Goal: Task Accomplishment & Management: Use online tool/utility

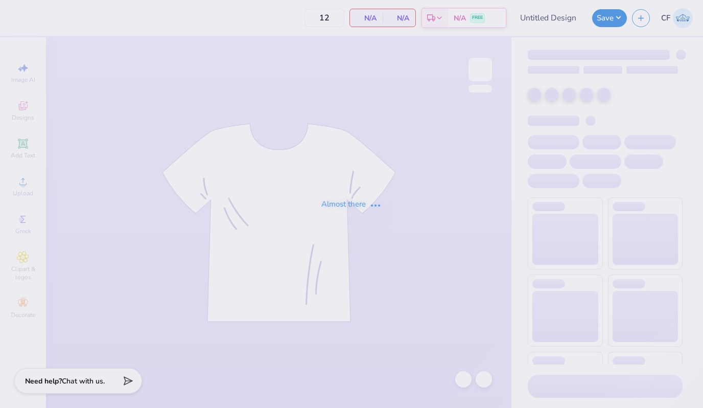
type input "COB Bid Day"
type input "25"
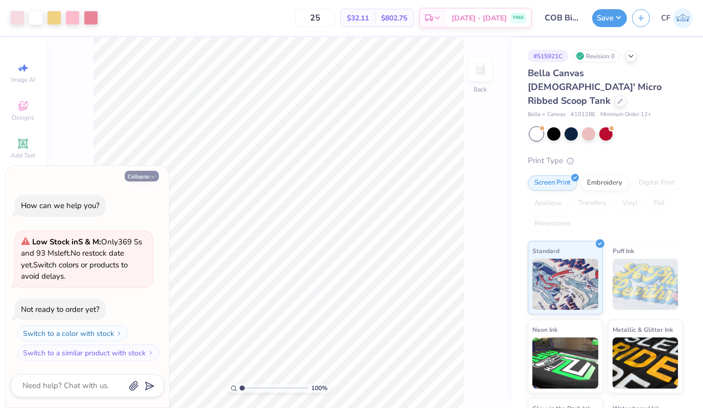
click at [149, 180] on button "Collapse" at bounding box center [142, 176] width 34 height 11
type textarea "x"
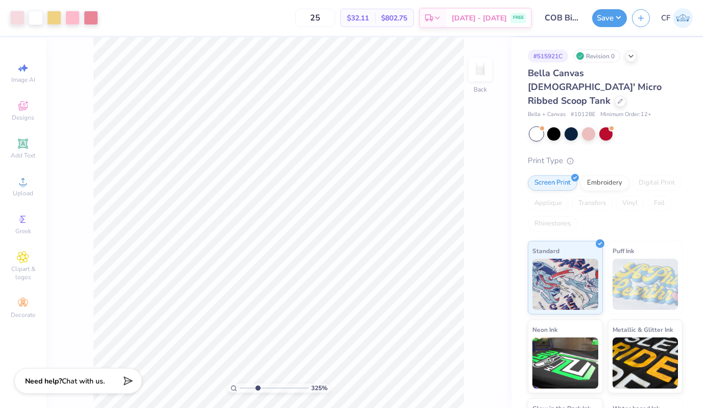
drag, startPoint x: 244, startPoint y: 386, endPoint x: 257, endPoint y: 388, distance: 12.9
type input "3.25"
click at [257, 388] on input "range" at bounding box center [274, 387] width 69 height 9
click at [22, 19] on div at bounding box center [17, 17] width 14 height 14
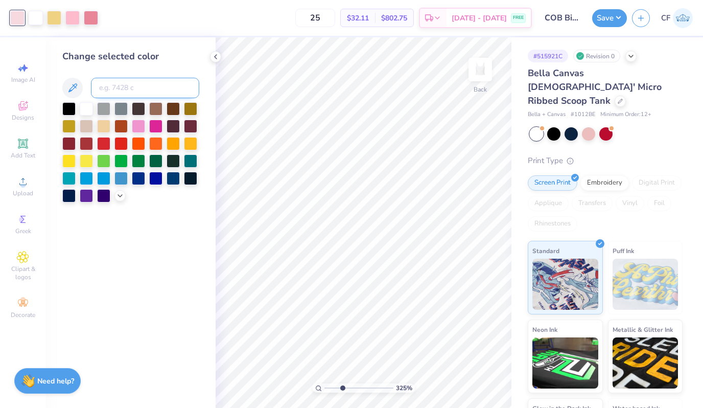
click at [119, 91] on input at bounding box center [145, 88] width 108 height 20
type input "182"
drag, startPoint x: 343, startPoint y: 388, endPoint x: 322, endPoint y: 385, distance: 21.1
type input "1"
click at [325, 385] on input "range" at bounding box center [359, 387] width 69 height 9
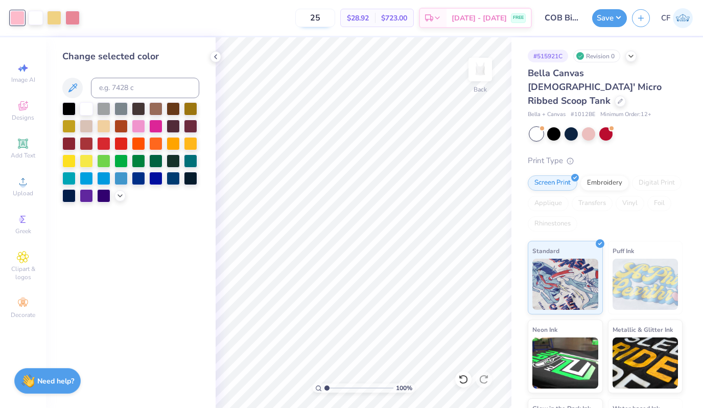
click at [335, 18] on input "25" at bounding box center [315, 18] width 40 height 18
type input "25"
click at [617, 10] on button "Save" at bounding box center [610, 17] width 35 height 18
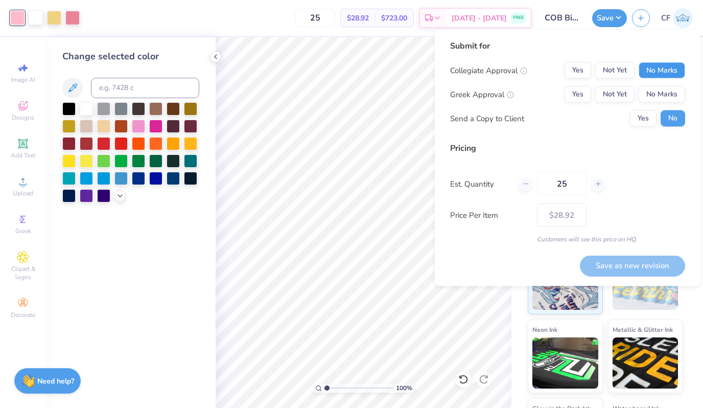
click at [669, 75] on button "No Marks" at bounding box center [662, 70] width 47 height 16
click at [576, 97] on button "Yes" at bounding box center [578, 94] width 27 height 16
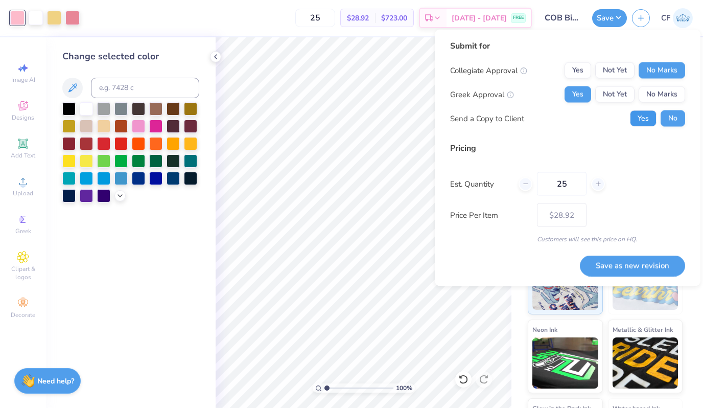
click at [643, 113] on button "Yes" at bounding box center [643, 118] width 27 height 16
click at [612, 261] on button "Save as new revision" at bounding box center [632, 265] width 105 height 21
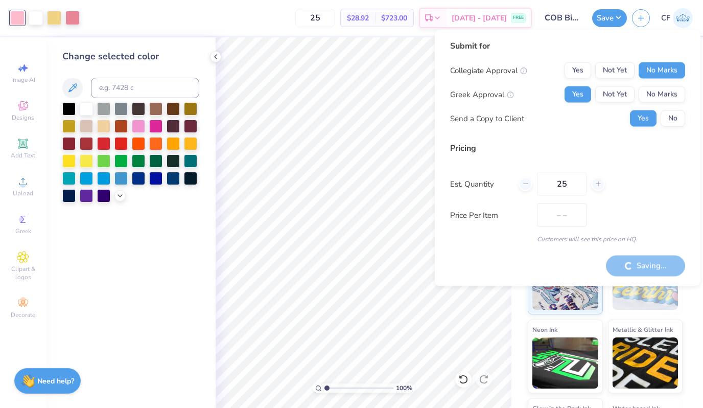
type input "$28.92"
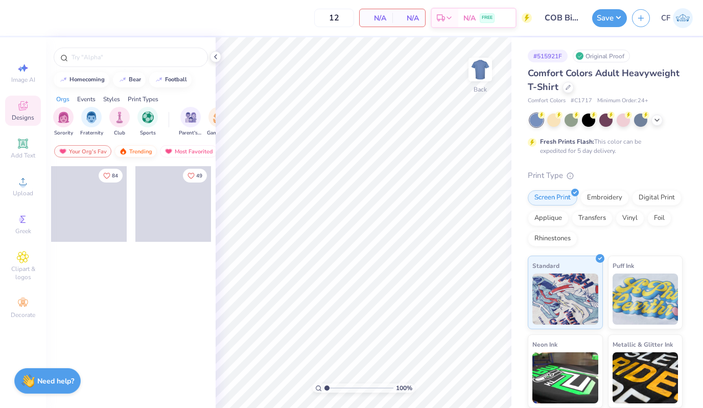
click at [132, 153] on div "Trending" at bounding box center [136, 151] width 42 height 12
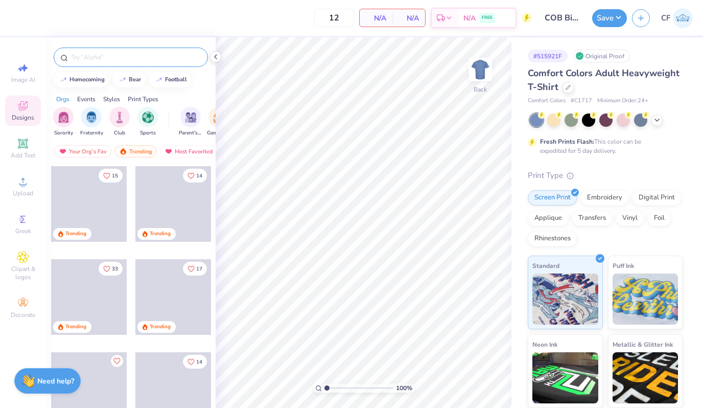
click at [143, 56] on input "text" at bounding box center [136, 57] width 131 height 10
type input "zeta"
click at [567, 92] on div at bounding box center [568, 86] width 11 height 11
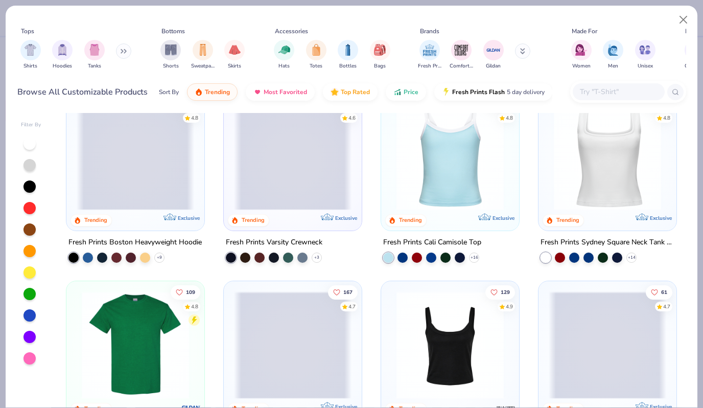
scroll to position [323, 0]
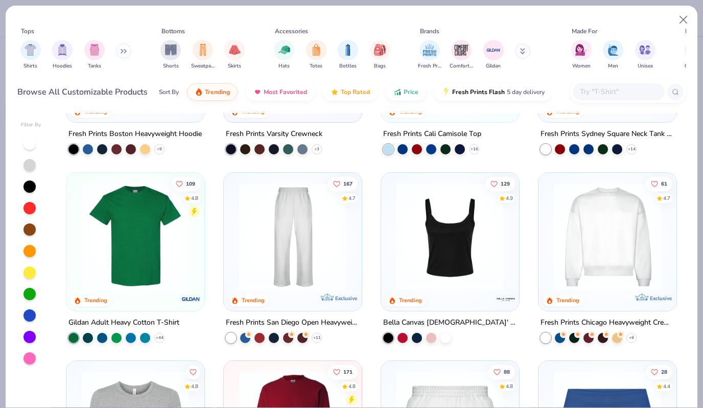
click at [455, 257] on img at bounding box center [451, 236] width 118 height 107
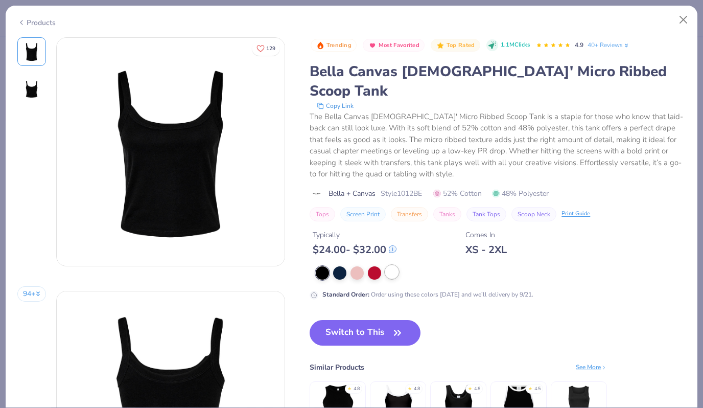
click at [391, 265] on div at bounding box center [391, 271] width 13 height 13
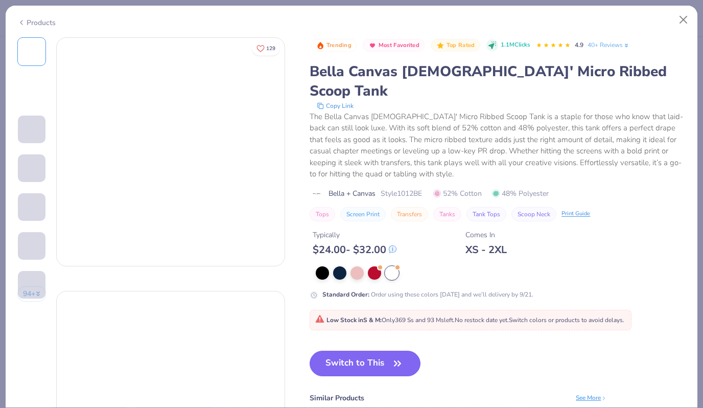
click at [375, 315] on div "Trending Most Favorited Top Rated 1.1M Clicks 4.9 40+ Reviews Bella Canvas Ladi…" at bounding box center [498, 262] width 376 height 451
click at [374, 356] on button "Switch to This" at bounding box center [365, 364] width 111 height 26
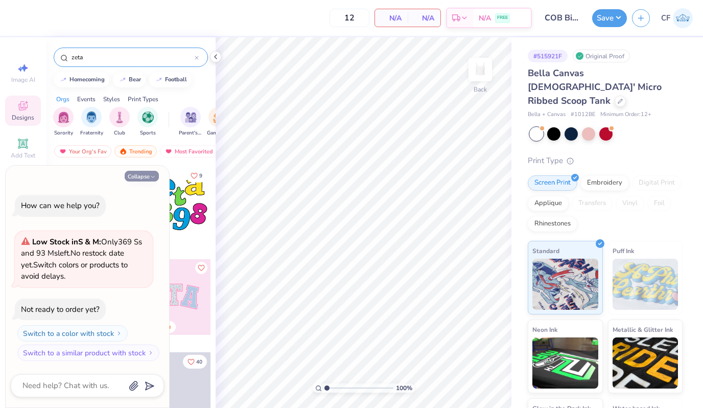
click at [149, 174] on button "Collapse" at bounding box center [142, 176] width 34 height 11
type textarea "x"
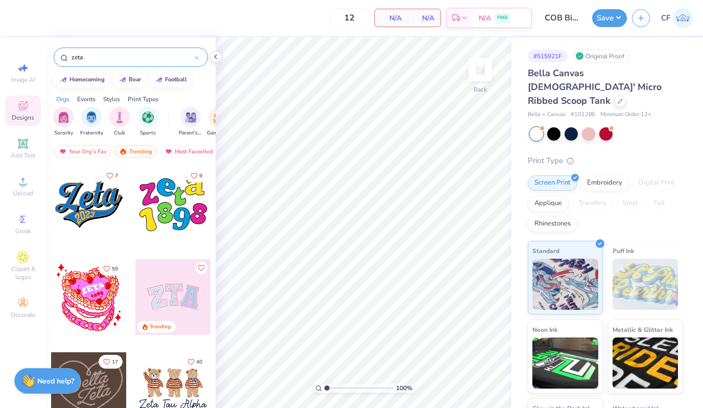
click at [136, 56] on input "zeta" at bounding box center [133, 57] width 124 height 10
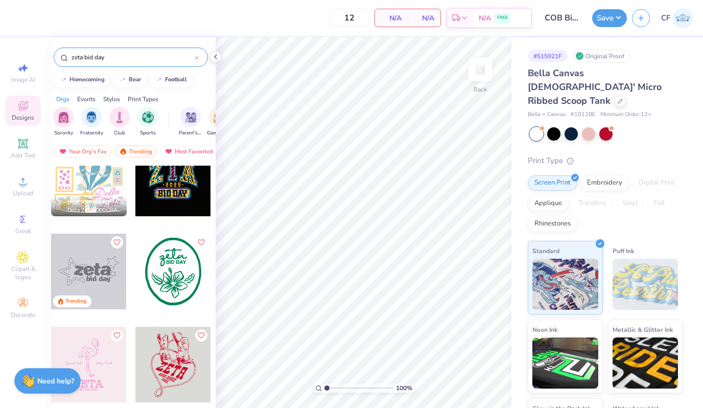
scroll to position [227, 0]
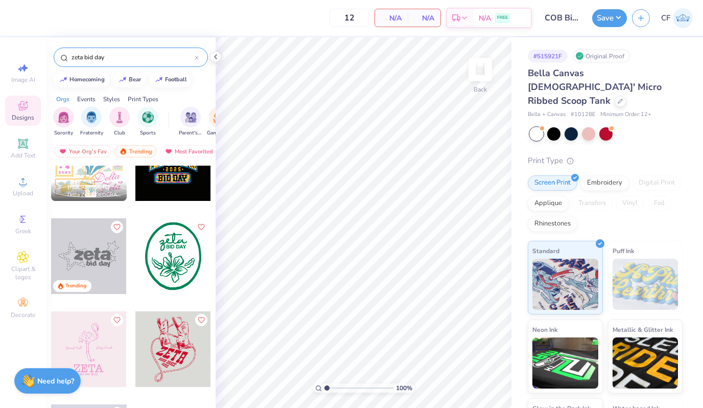
type input "zeta bid day"
click at [178, 256] on div at bounding box center [173, 256] width 76 height 76
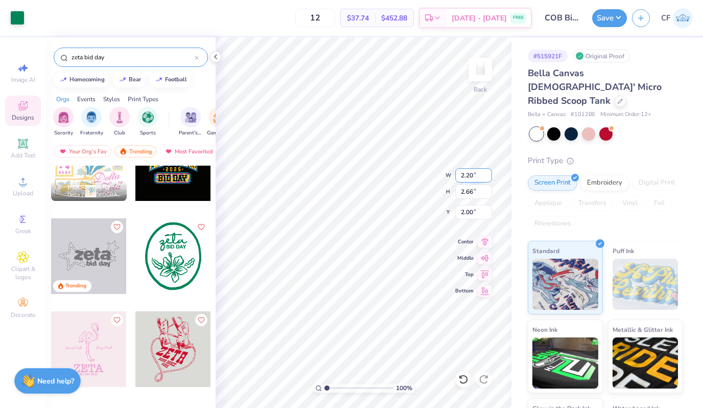
click at [463, 173] on input "2.20" at bounding box center [474, 175] width 37 height 14
type input "5.20"
type input "6.29"
type input "0.50"
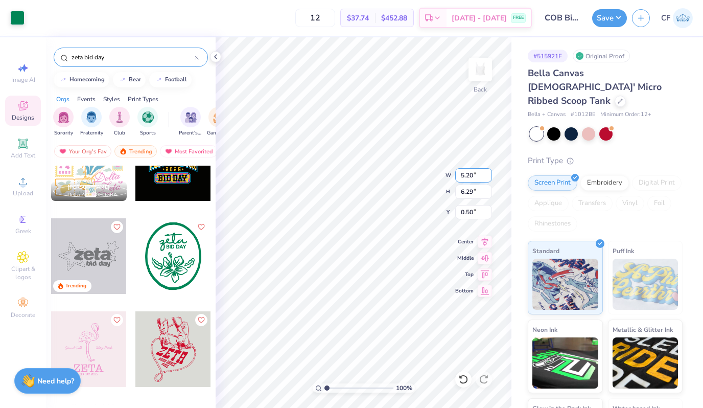
click at [465, 172] on input "5.20" at bounding box center [474, 175] width 37 height 14
type input "5.00"
type input "6.04"
click at [468, 214] on input "0.62" at bounding box center [474, 212] width 37 height 14
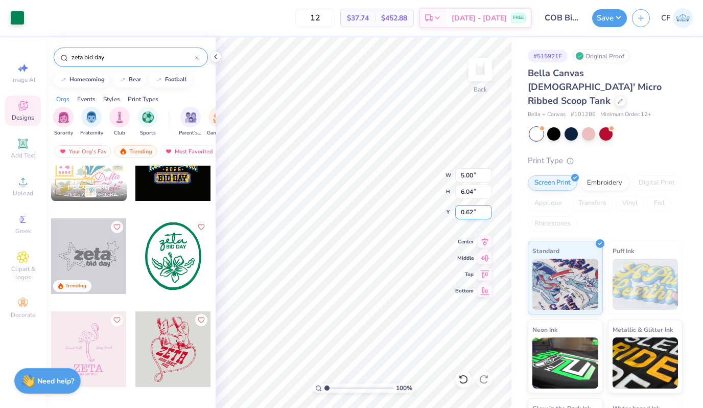
click at [468, 214] on input "0.62" at bounding box center [474, 212] width 37 height 14
click at [468, 215] on input "4.46" at bounding box center [474, 212] width 37 height 14
type input "0.50"
click at [486, 240] on icon at bounding box center [485, 240] width 14 height 12
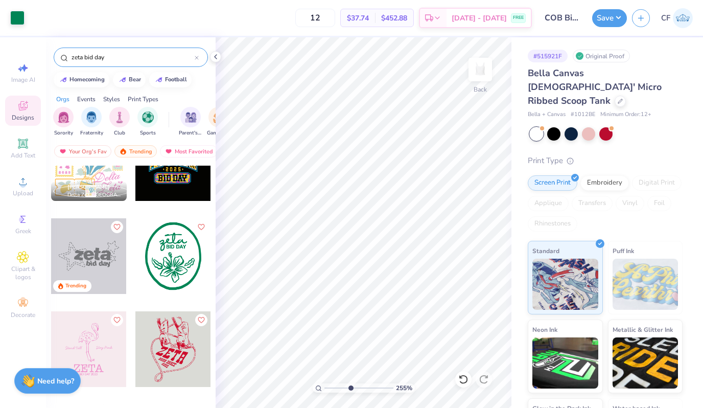
drag, startPoint x: 328, startPoint y: 386, endPoint x: 356, endPoint y: 386, distance: 28.6
type input "4.93"
click at [354, 386] on input "range" at bounding box center [359, 387] width 69 height 9
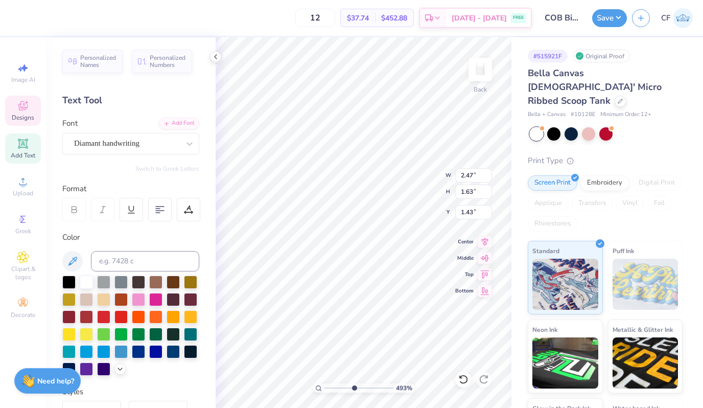
type textarea "theta"
type input "5.00"
type input "6.04"
type input "0.52"
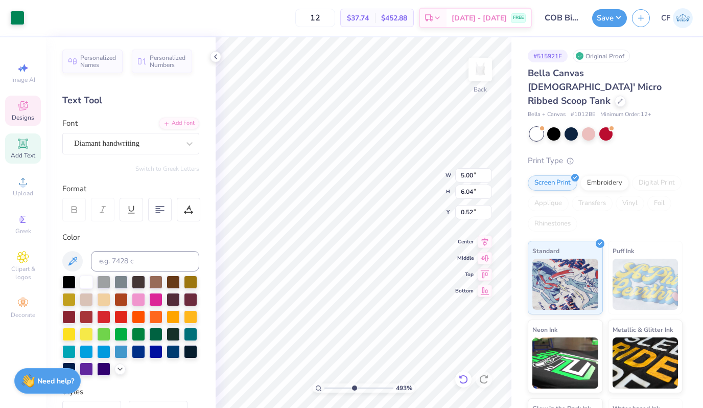
click at [466, 378] on icon at bounding box center [464, 379] width 10 height 10
type textarea "theta"
click at [466, 177] on input "2.47" at bounding box center [474, 175] width 37 height 14
type input "3.79"
type input "1.51"
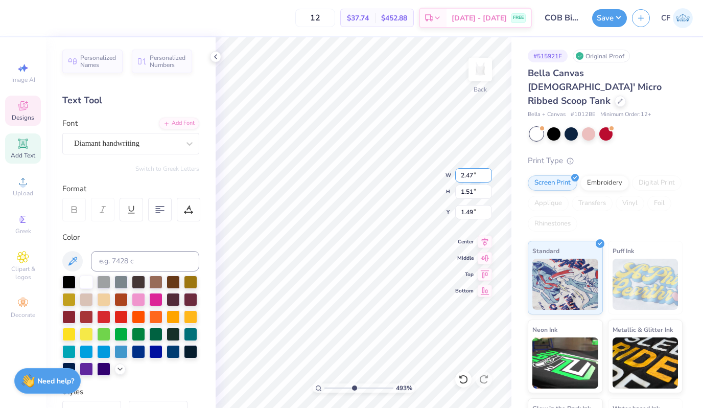
type input "1.49"
click at [466, 177] on input "3.79" at bounding box center [474, 175] width 37 height 14
click at [466, 172] on input "3.79" at bounding box center [474, 175] width 37 height 14
type input "2.47"
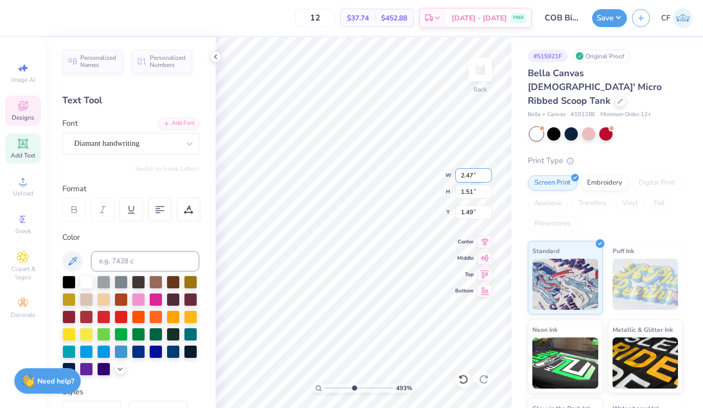
type input "0.98"
type input "1.51"
drag, startPoint x: 353, startPoint y: 383, endPoint x: 329, endPoint y: 379, distance: 23.9
type input "1.39"
click at [329, 383] on input "range" at bounding box center [359, 387] width 69 height 9
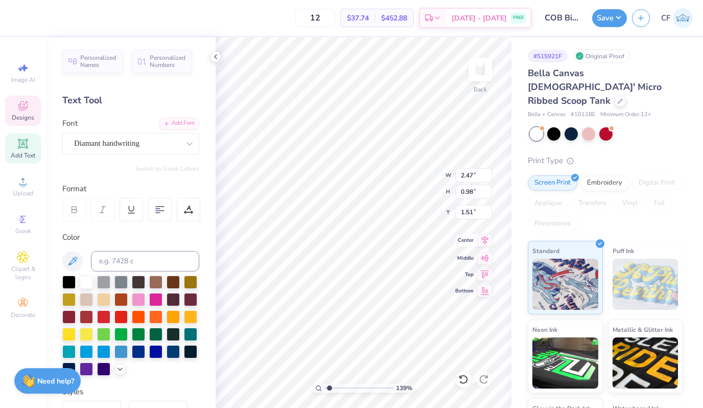
click at [487, 240] on icon at bounding box center [485, 240] width 14 height 12
click at [485, 240] on icon at bounding box center [485, 240] width 7 height 9
click at [426, 187] on div "139 % Back W 2.47 H 0.98 Y 1.51 Center Middle Top Bottom" at bounding box center [364, 222] width 296 height 371
click at [485, 239] on icon at bounding box center [485, 240] width 7 height 9
click at [483, 236] on icon at bounding box center [485, 240] width 14 height 12
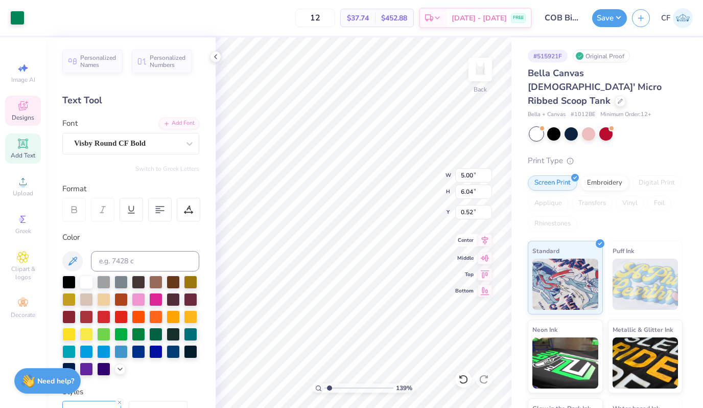
click at [484, 240] on icon at bounding box center [485, 240] width 14 height 12
click at [486, 240] on icon at bounding box center [485, 240] width 14 height 12
type input "3.64"
type input "1.84"
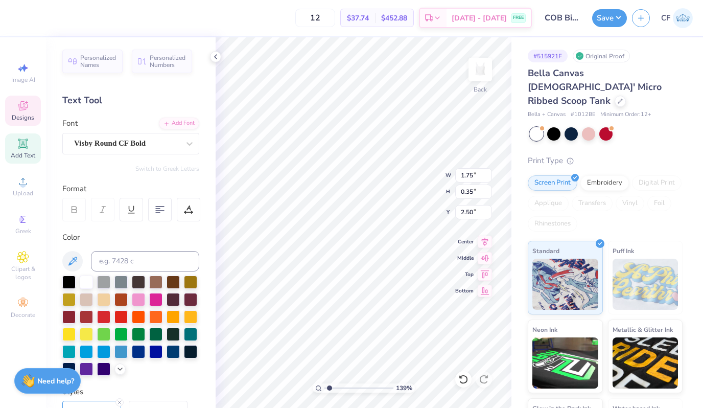
type input "0.37"
click at [482, 242] on icon at bounding box center [485, 240] width 14 height 12
click at [19, 21] on div at bounding box center [17, 17] width 14 height 14
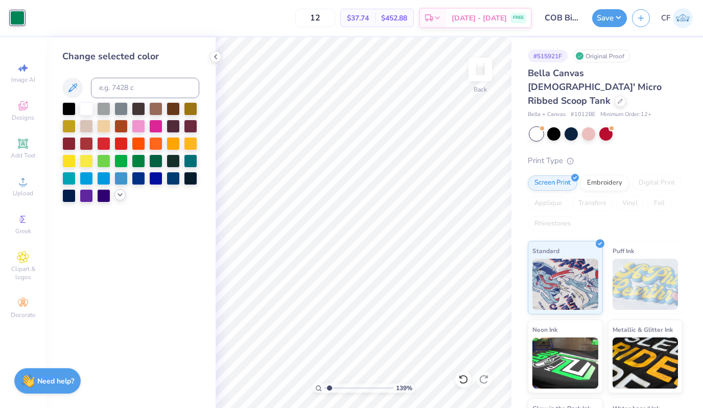
click at [119, 200] on div at bounding box center [120, 194] width 11 height 11
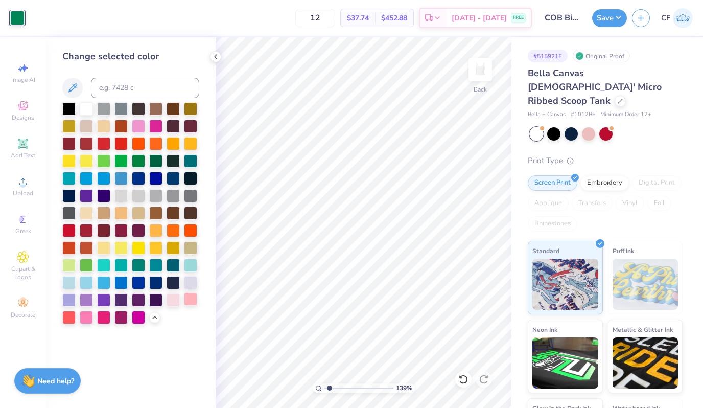
click at [192, 299] on div at bounding box center [190, 298] width 13 height 13
click at [160, 225] on div at bounding box center [155, 229] width 13 height 13
click at [139, 128] on div at bounding box center [138, 125] width 13 height 13
click at [69, 318] on div at bounding box center [68, 316] width 13 height 13
drag, startPoint x: 329, startPoint y: 390, endPoint x: 321, endPoint y: 390, distance: 8.2
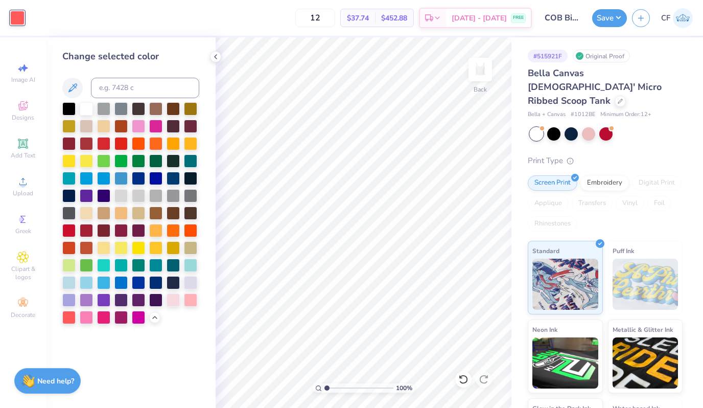
type input "1"
click at [325, 390] on input "range" at bounding box center [359, 387] width 69 height 9
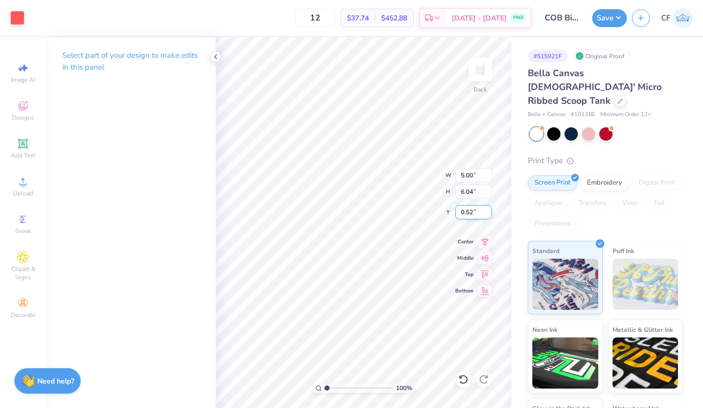
type input "4.12"
type input "4.99"
click at [469, 176] on input "4.12" at bounding box center [474, 175] width 37 height 14
type input "4.00"
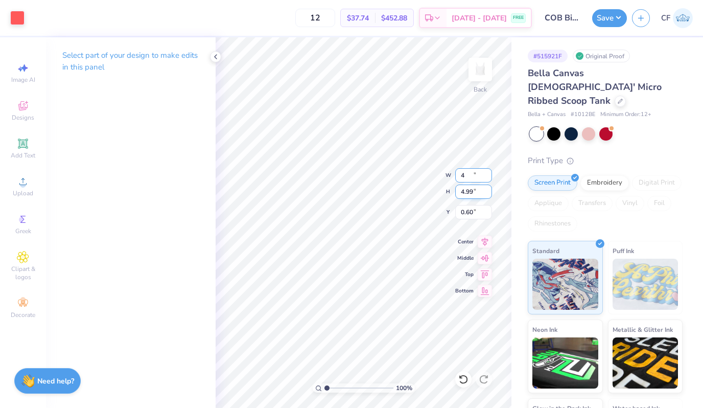
type input "4.84"
click at [469, 211] on input "0.60" at bounding box center [474, 212] width 37 height 14
type input "0.50"
click at [483, 240] on icon at bounding box center [485, 240] width 14 height 12
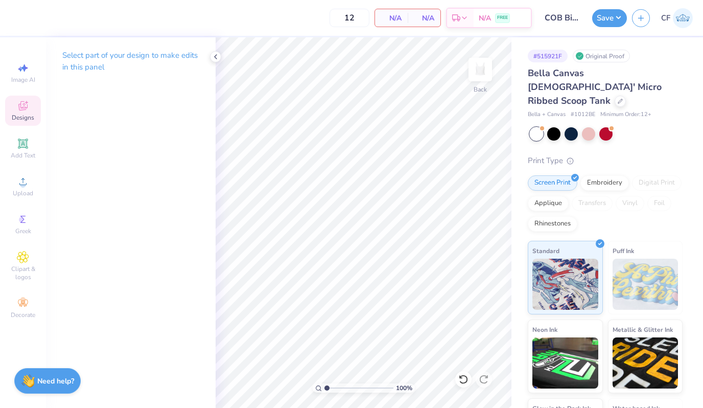
click at [25, 112] on div "Designs" at bounding box center [23, 111] width 36 height 30
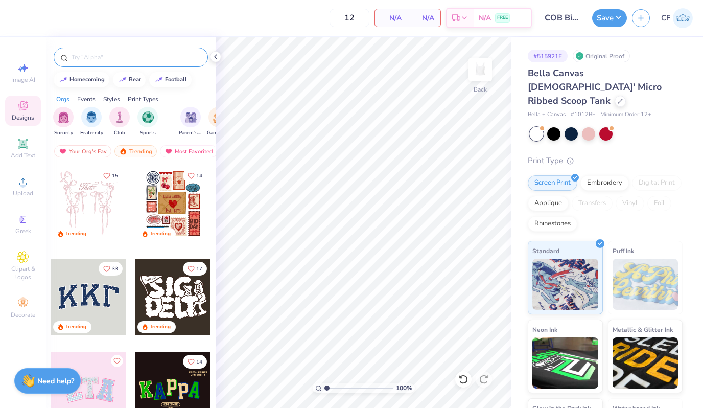
click at [124, 54] on input "text" at bounding box center [136, 57] width 131 height 10
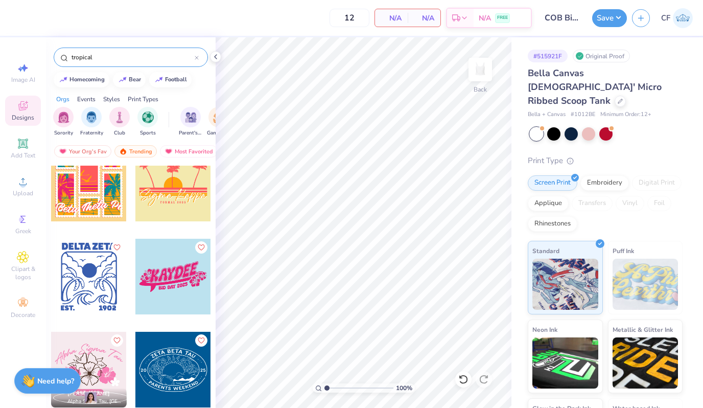
scroll to position [670, 0]
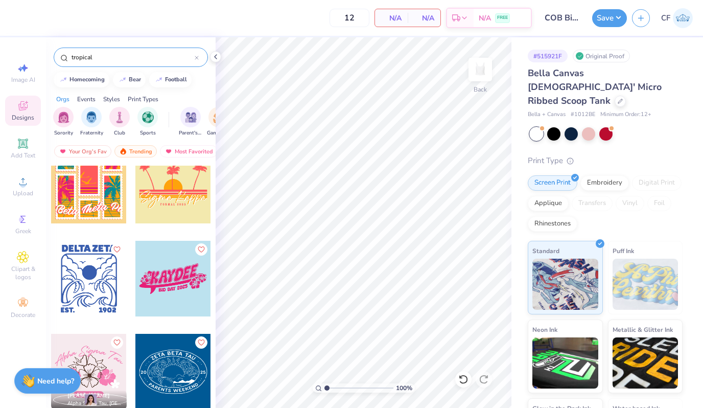
type input "tropical"
click at [171, 267] on div at bounding box center [173, 279] width 76 height 76
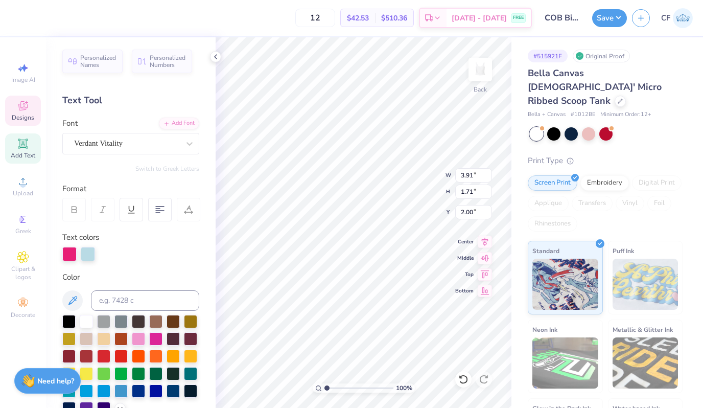
scroll to position [0, 0]
type textarea "THETA"
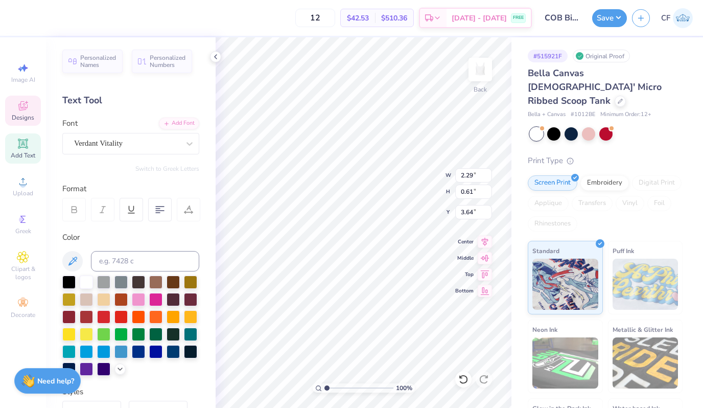
type textarea "COB BID DAY 2025"
type input "2.40"
type input "0.63"
click at [35, 14] on div at bounding box center [36, 17] width 14 height 14
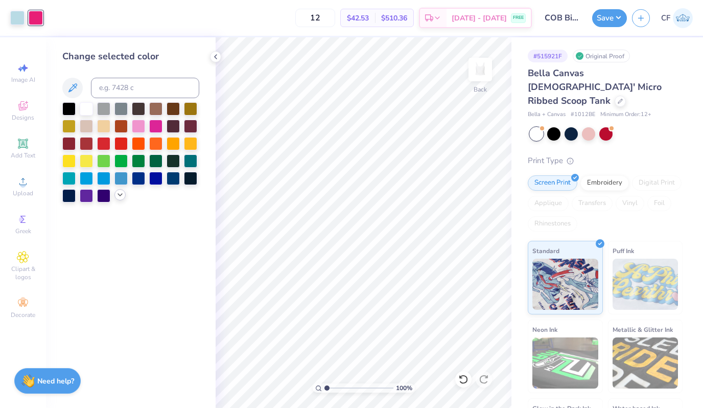
click at [119, 196] on icon at bounding box center [120, 195] width 8 height 8
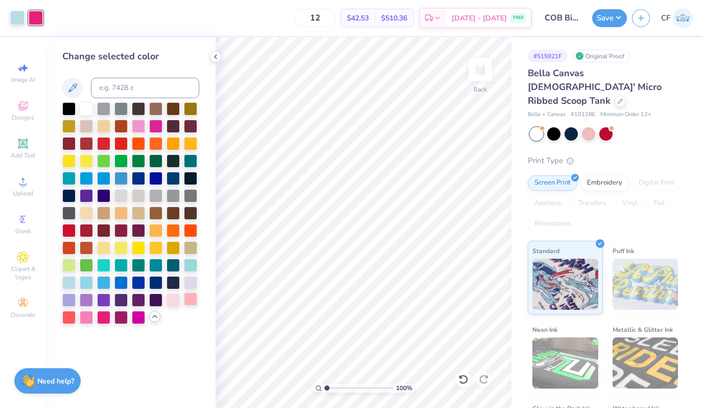
click at [190, 298] on div at bounding box center [190, 298] width 13 height 13
click at [18, 20] on div at bounding box center [17, 17] width 14 height 14
click at [87, 109] on div at bounding box center [86, 107] width 13 height 13
click at [42, 15] on div at bounding box center [36, 17] width 14 height 14
click at [70, 318] on div at bounding box center [68, 316] width 13 height 13
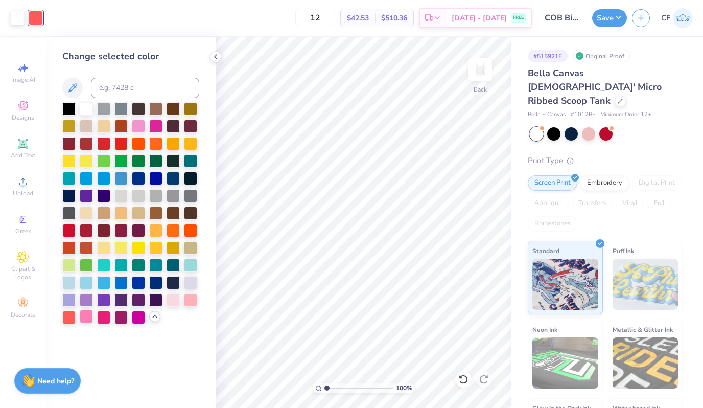
click at [88, 318] on div at bounding box center [86, 316] width 13 height 13
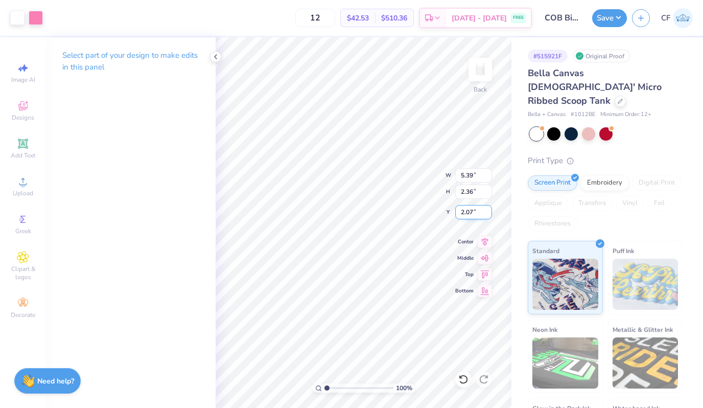
click at [465, 213] on input "2.07" at bounding box center [474, 212] width 37 height 14
type input "0.50"
type input "5.50"
type input "2.41"
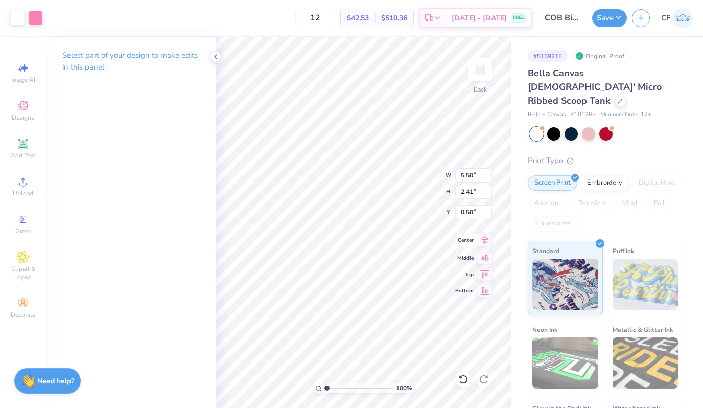
click at [487, 241] on icon at bounding box center [485, 240] width 7 height 9
click at [16, 20] on div at bounding box center [17, 17] width 14 height 14
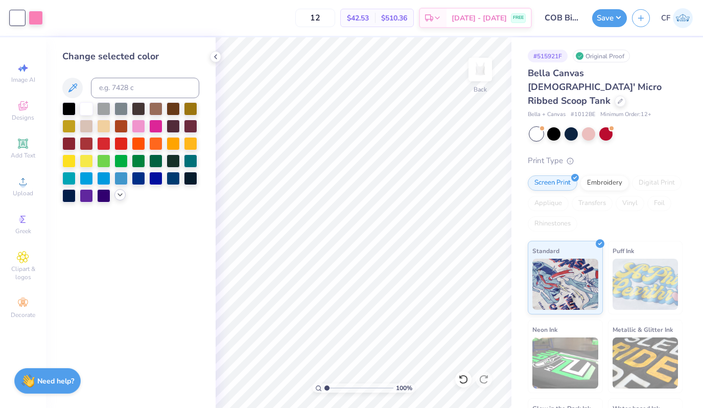
click at [122, 196] on icon at bounding box center [120, 195] width 8 height 8
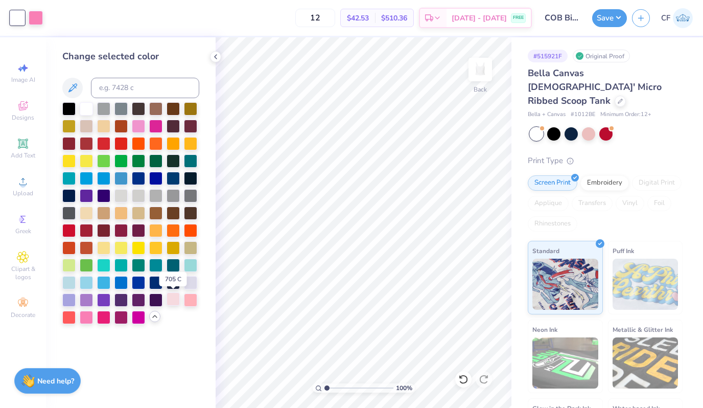
click at [175, 302] on div at bounding box center [173, 298] width 13 height 13
click at [35, 19] on div at bounding box center [36, 17] width 14 height 14
click at [187, 297] on div at bounding box center [190, 298] width 13 height 13
click at [85, 321] on div at bounding box center [86, 316] width 13 height 13
click at [64, 316] on div at bounding box center [68, 316] width 13 height 13
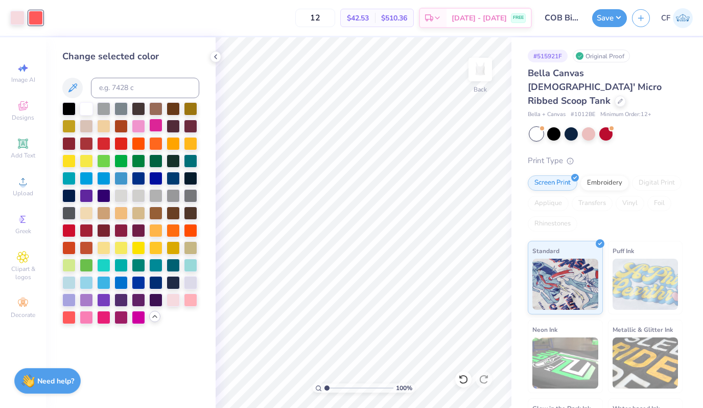
click at [157, 122] on div at bounding box center [155, 125] width 13 height 13
click at [152, 122] on div at bounding box center [155, 125] width 13 height 13
click at [87, 317] on div at bounding box center [86, 316] width 13 height 13
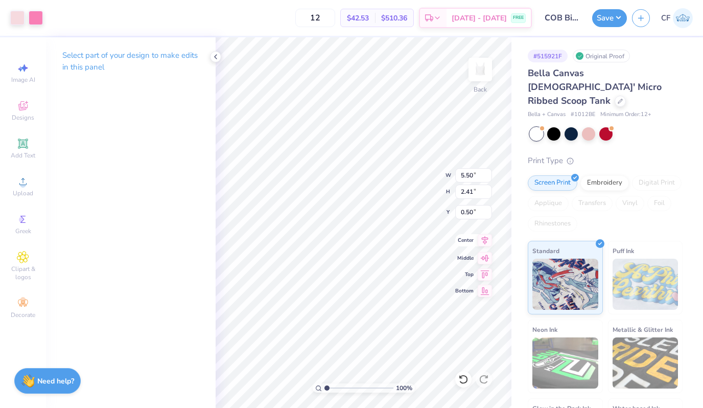
click at [484, 235] on icon at bounding box center [485, 240] width 14 height 12
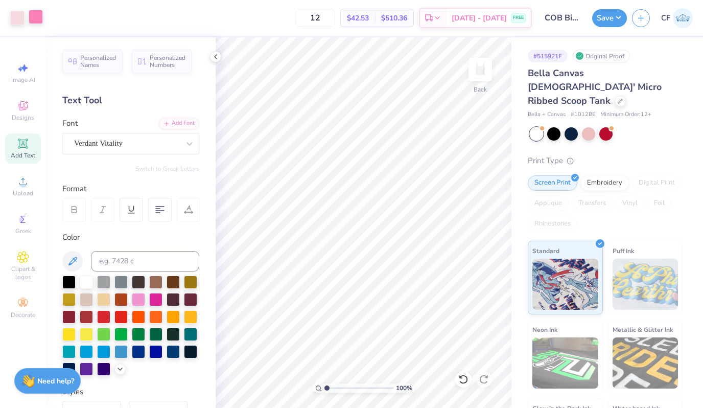
click at [35, 18] on div at bounding box center [36, 17] width 14 height 14
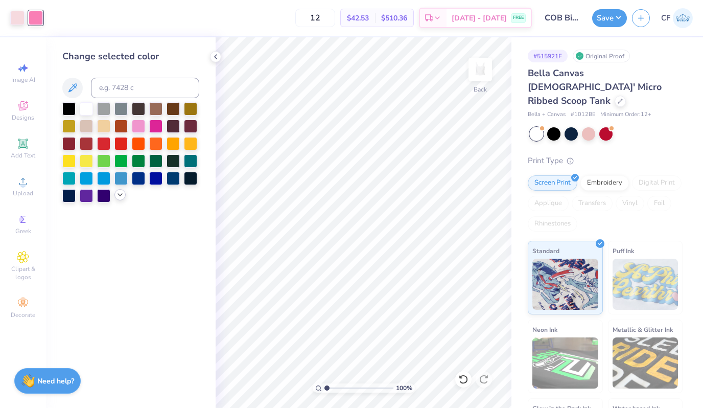
click at [119, 194] on icon at bounding box center [120, 195] width 8 height 8
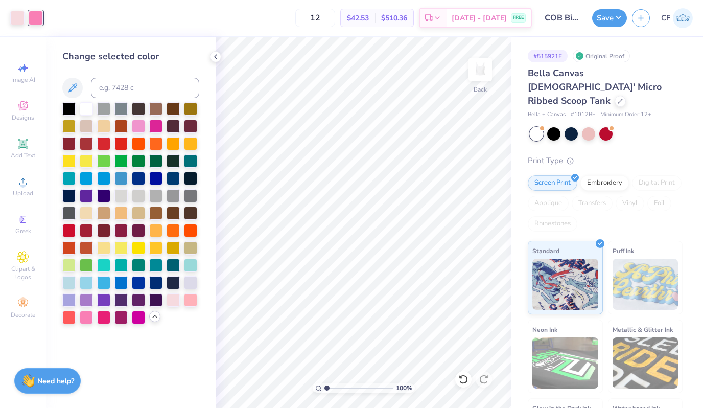
click at [125, 75] on div "Change selected color" at bounding box center [130, 187] width 137 height 275
click at [125, 89] on input at bounding box center [145, 88] width 108 height 20
type input "212"
click at [464, 381] on icon at bounding box center [464, 379] width 10 height 10
click at [468, 382] on icon at bounding box center [464, 379] width 10 height 10
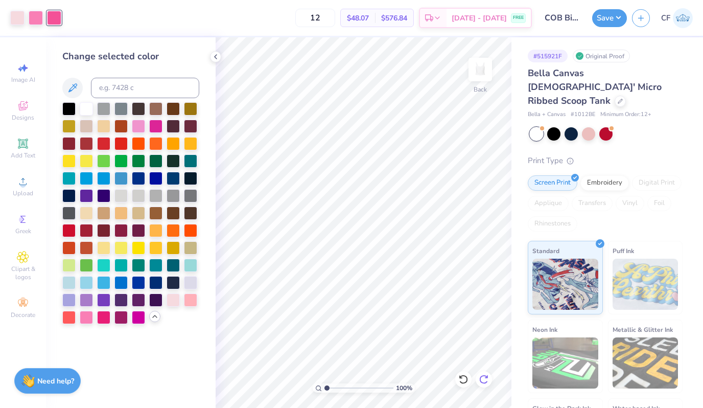
click at [485, 379] on icon at bounding box center [484, 379] width 10 height 10
click at [87, 314] on div at bounding box center [86, 316] width 13 height 13
click at [329, 15] on input "12" at bounding box center [315, 18] width 40 height 18
type input "25"
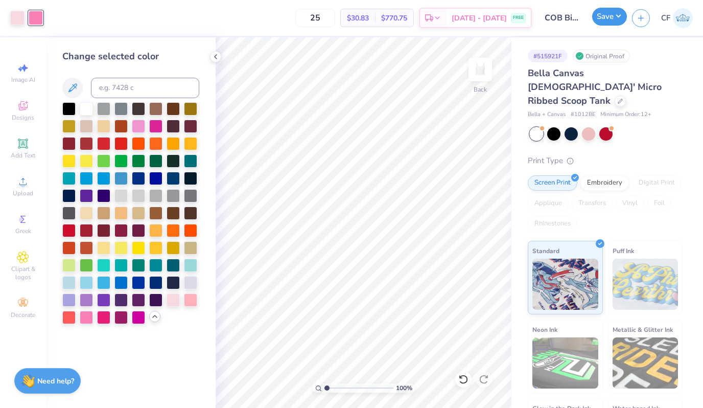
click at [607, 16] on button "Save" at bounding box center [610, 17] width 35 height 18
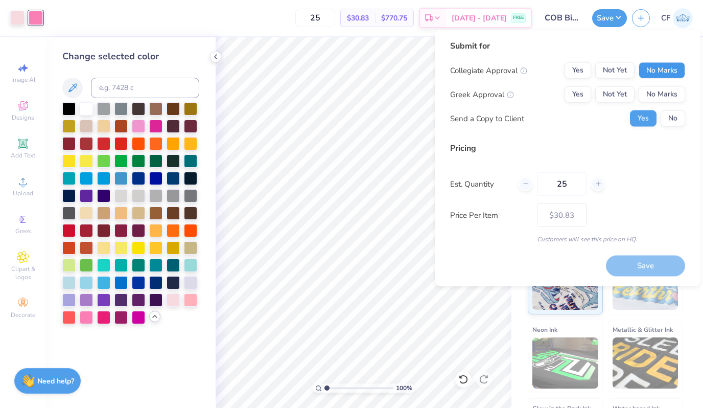
click at [672, 77] on button "No Marks" at bounding box center [662, 70] width 47 height 16
click at [582, 90] on button "Yes" at bounding box center [578, 94] width 27 height 16
click at [622, 259] on button "Save" at bounding box center [645, 265] width 79 height 21
type input "– –"
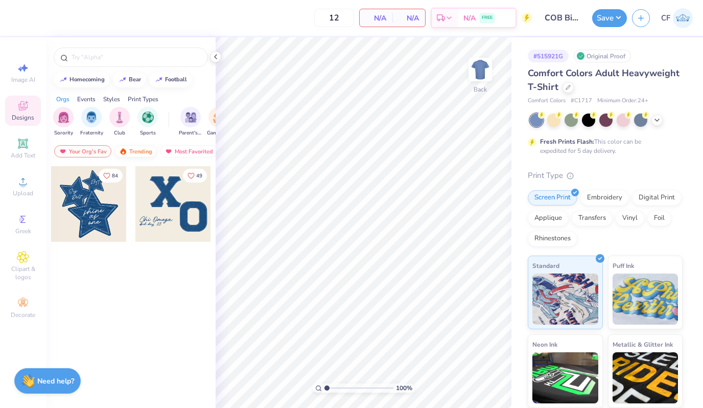
click at [133, 155] on div "Trending" at bounding box center [136, 151] width 42 height 12
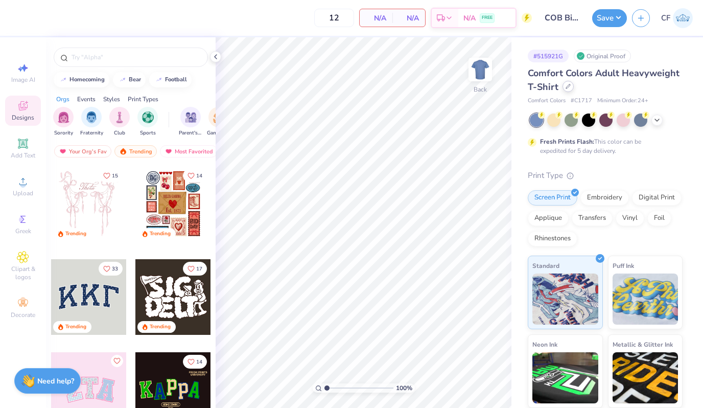
click at [564, 89] on div at bounding box center [568, 86] width 11 height 11
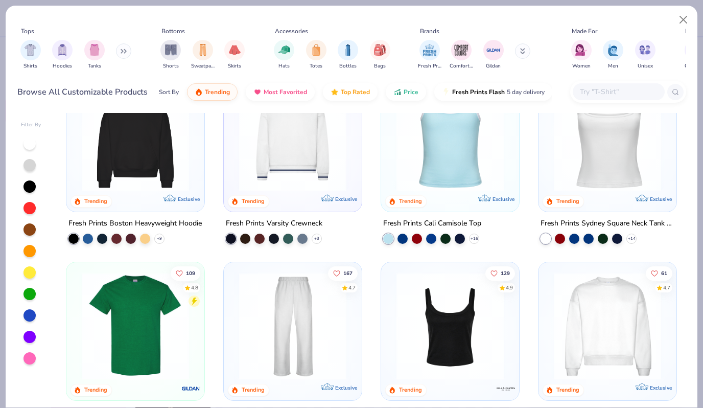
scroll to position [255, 0]
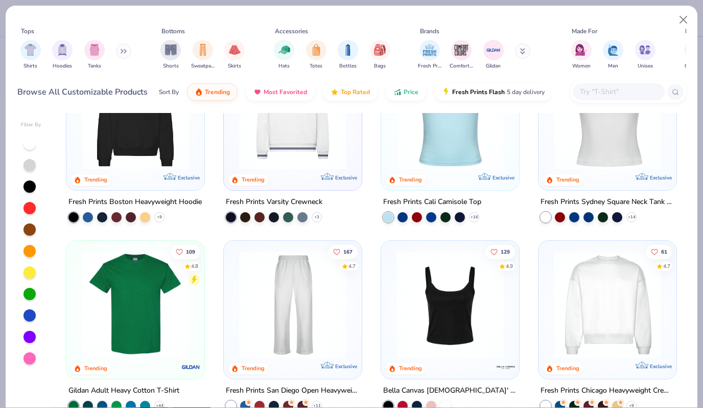
click at [437, 294] on img at bounding box center [451, 304] width 118 height 107
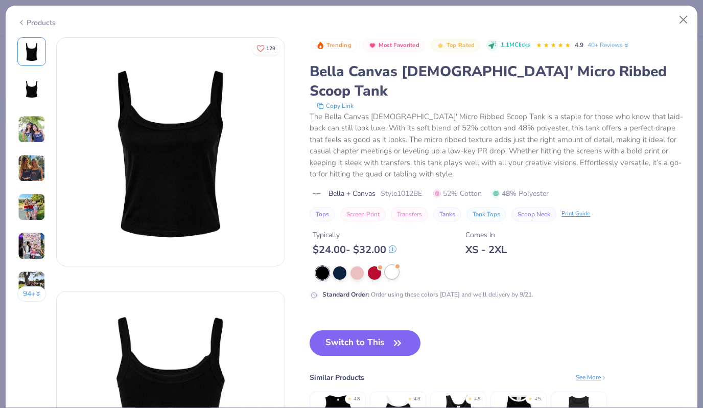
click at [394, 265] on div at bounding box center [391, 271] width 13 height 13
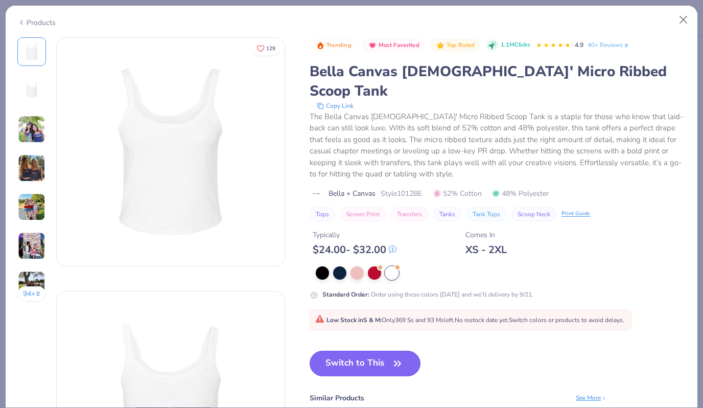
click at [381, 351] on button "Switch to This" at bounding box center [365, 364] width 111 height 26
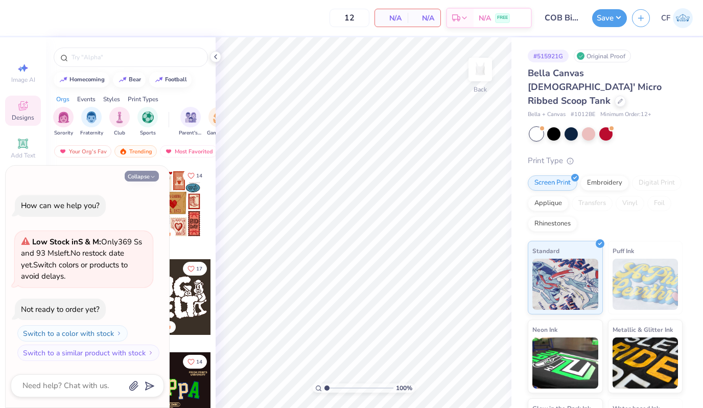
click at [144, 175] on button "Collapse" at bounding box center [142, 176] width 34 height 11
type textarea "x"
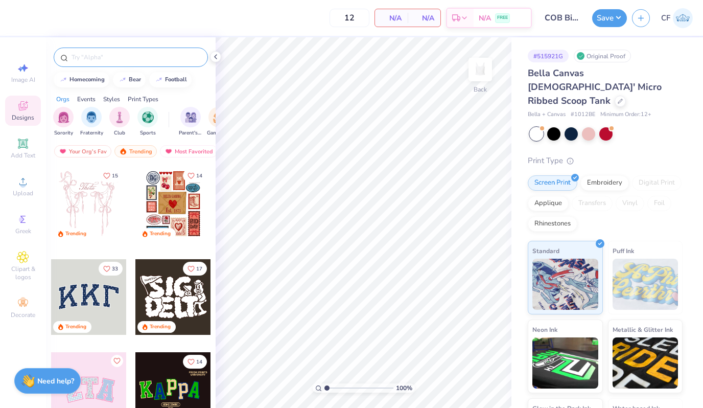
click at [124, 52] on div at bounding box center [131, 57] width 154 height 19
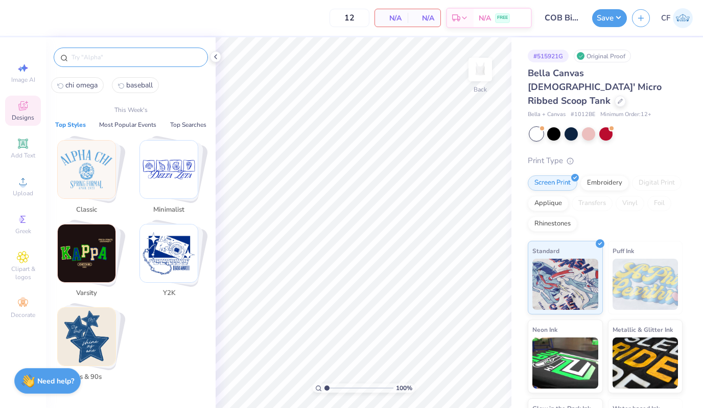
click at [116, 60] on input "text" at bounding box center [136, 57] width 131 height 10
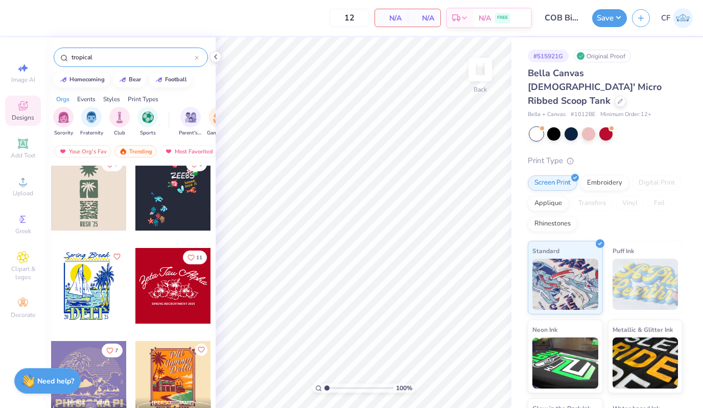
scroll to position [199, 0]
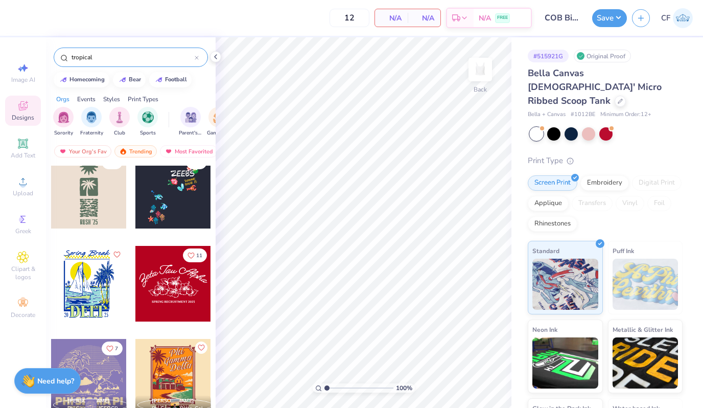
type input "tropical"
click at [176, 286] on div at bounding box center [173, 284] width 76 height 76
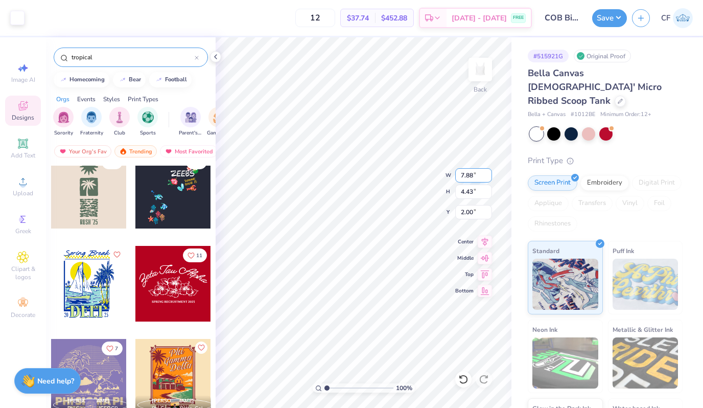
click at [468, 174] on input "7.88" at bounding box center [474, 175] width 37 height 14
type input "6.00"
type input "3.37"
click at [473, 213] on input "2.53" at bounding box center [474, 212] width 37 height 14
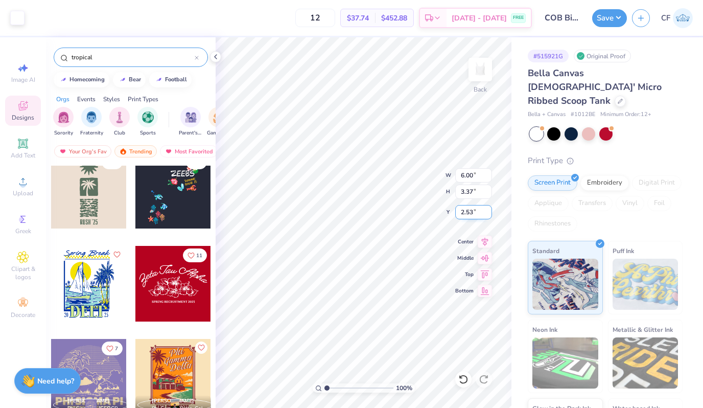
click at [473, 213] on input "2.53" at bounding box center [474, 212] width 37 height 14
click at [466, 210] on input "2.53" at bounding box center [474, 212] width 37 height 14
type input "0.50"
type input "5.46"
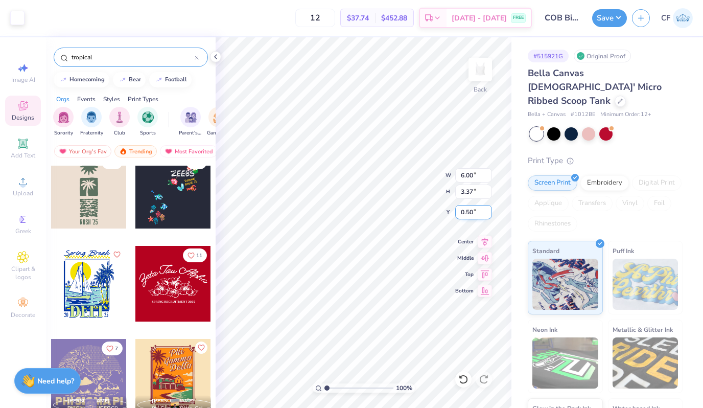
type input "3.07"
click at [472, 175] on input "5.46" at bounding box center [474, 175] width 37 height 14
type input "5.00"
type input "2.81"
click at [478, 214] on input "0.63" at bounding box center [474, 212] width 37 height 14
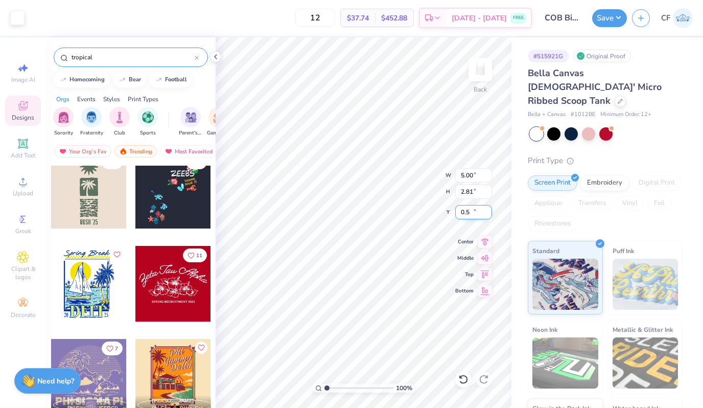
type input "0.50"
click at [485, 241] on icon at bounding box center [485, 240] width 14 height 12
click at [11, 13] on div at bounding box center [17, 17] width 14 height 14
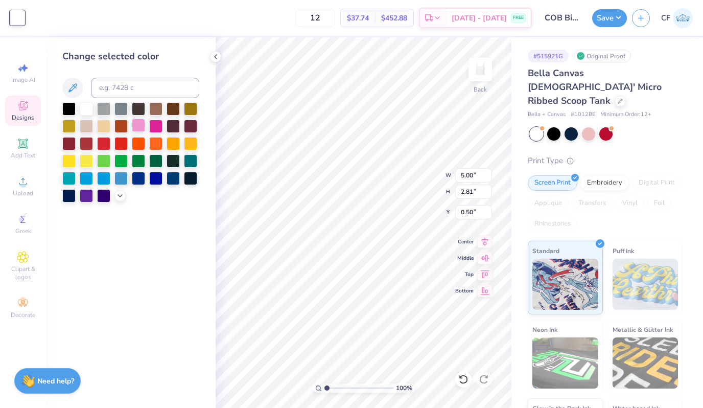
click at [142, 125] on div at bounding box center [138, 125] width 13 height 13
click at [121, 193] on icon at bounding box center [120, 195] width 8 height 8
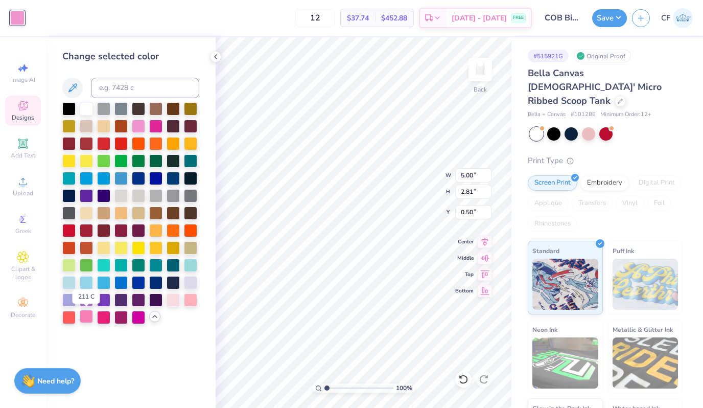
click at [87, 320] on div at bounding box center [86, 316] width 13 height 13
click at [102, 315] on div at bounding box center [103, 316] width 13 height 13
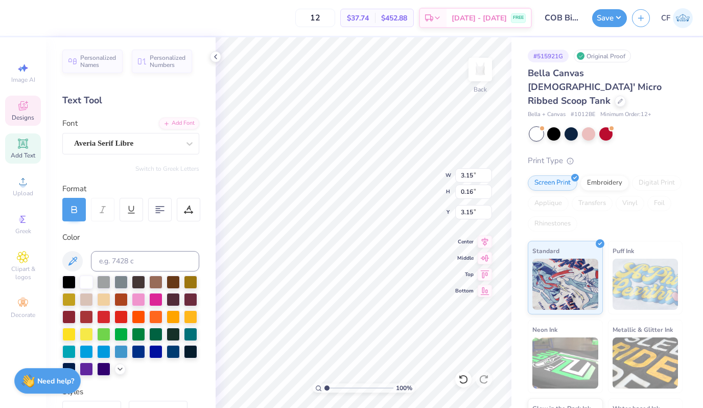
scroll to position [0, 2]
type textarea "FALL COB 2025"
click at [196, 202] on div at bounding box center [189, 210] width 24 height 24
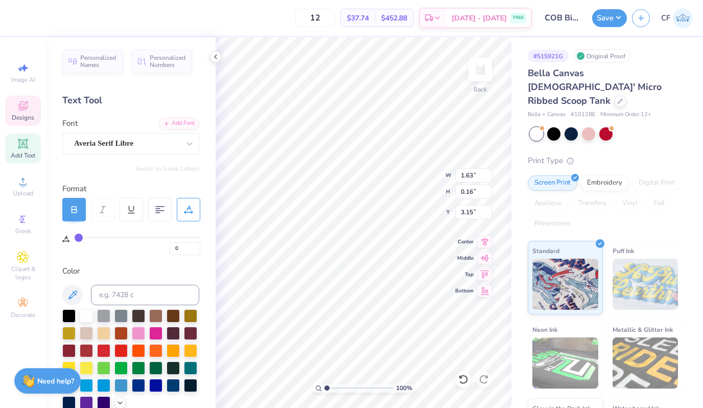
type input "1"
type input "2"
type input "4"
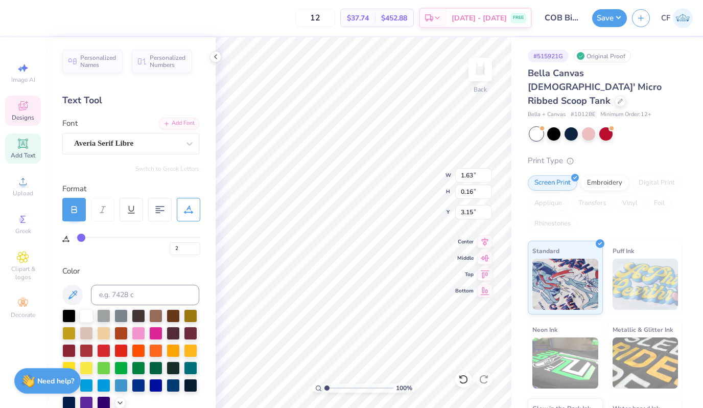
type input "4"
type input "5"
type input "6"
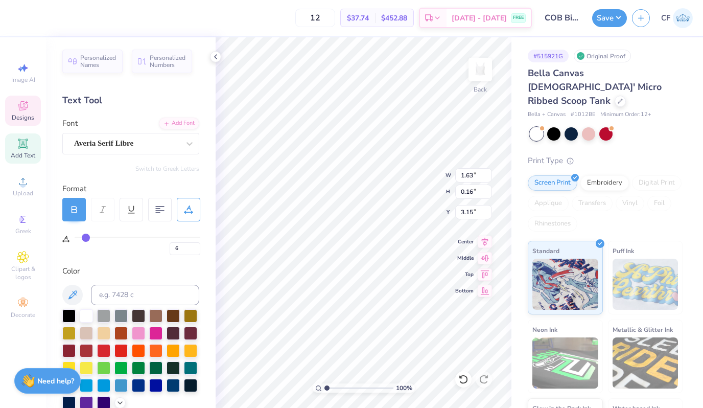
type input "7"
type input "8"
type input "9"
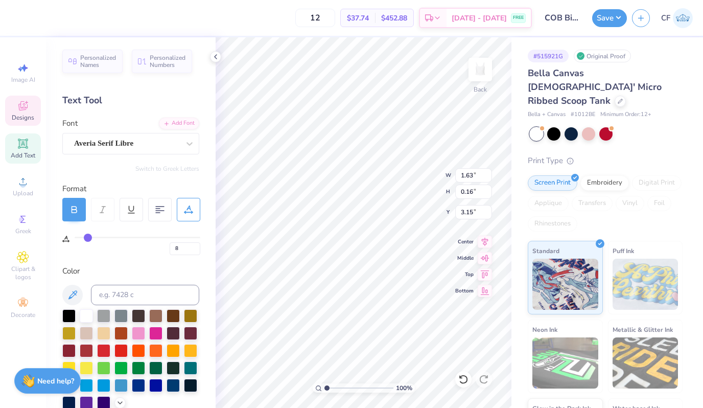
type input "9"
type input "10"
type input "11"
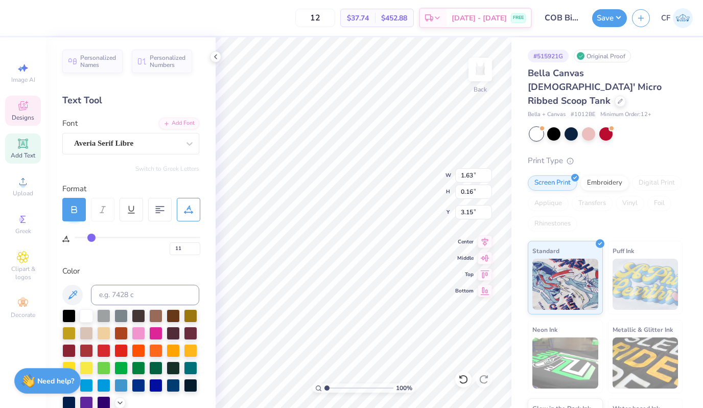
type input "12"
type input "13"
type input "14"
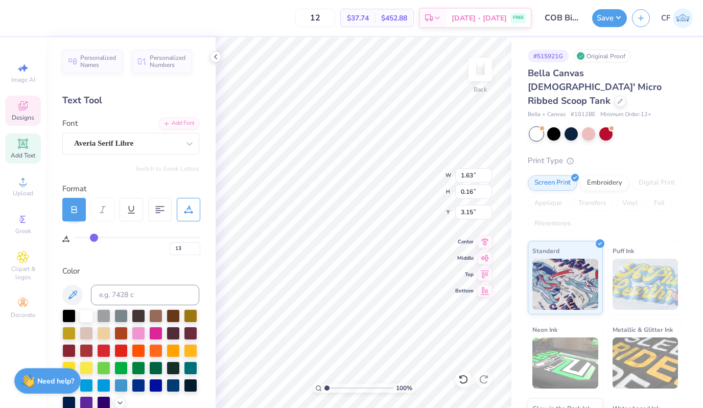
type input "14"
type input "2.02"
type input "15"
drag, startPoint x: 78, startPoint y: 240, endPoint x: 96, endPoint y: 241, distance: 18.0
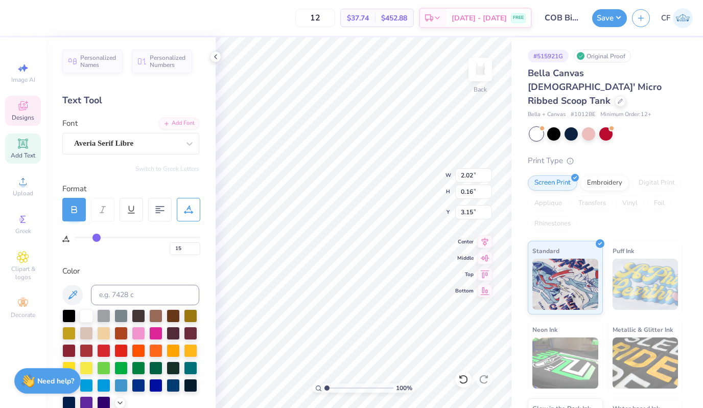
type input "15"
click at [96, 238] on input "range" at bounding box center [138, 238] width 126 height 2
type input "2.04"
click at [485, 240] on icon at bounding box center [485, 240] width 7 height 9
type input "0"
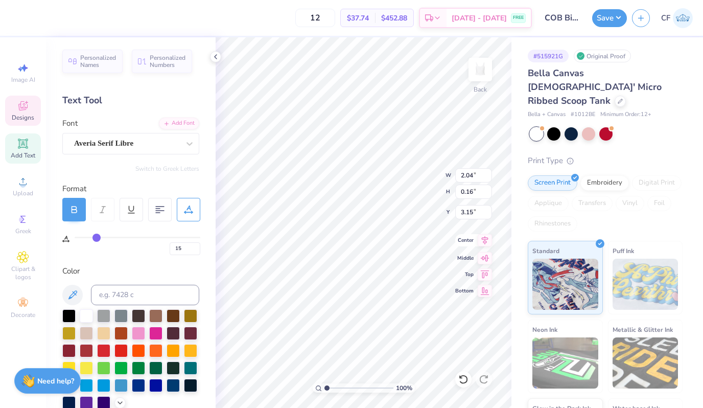
type input "0"
type input "5.00"
type input "1.65"
type input "0.52"
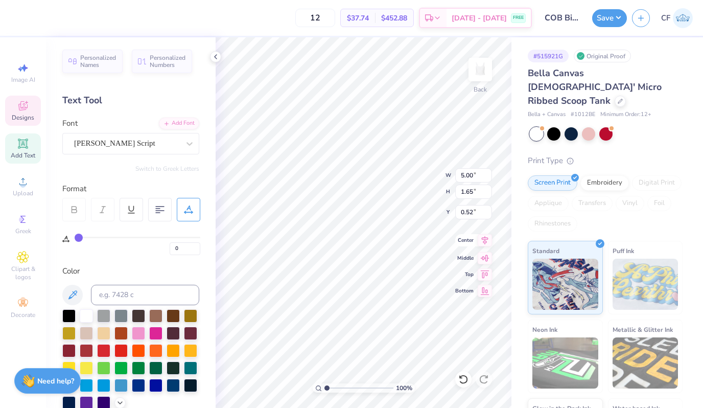
type textarea "Z"
type textarea "Kappa Alpha Theta"
click at [487, 239] on icon at bounding box center [485, 240] width 7 height 9
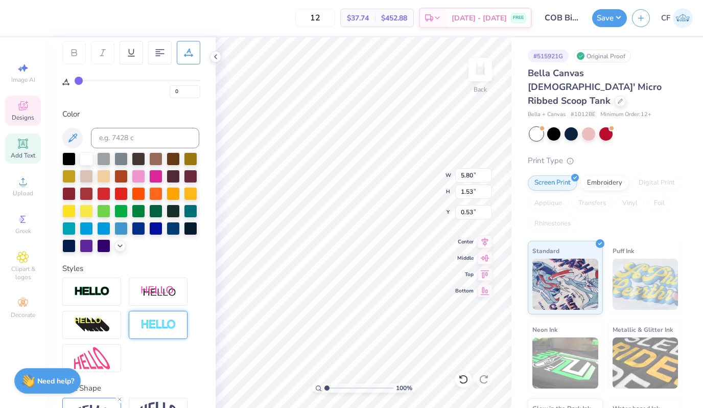
scroll to position [220, 0]
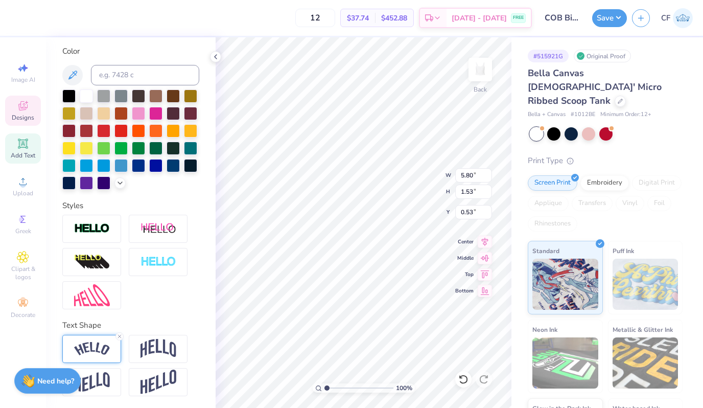
click at [98, 349] on img at bounding box center [92, 349] width 36 height 14
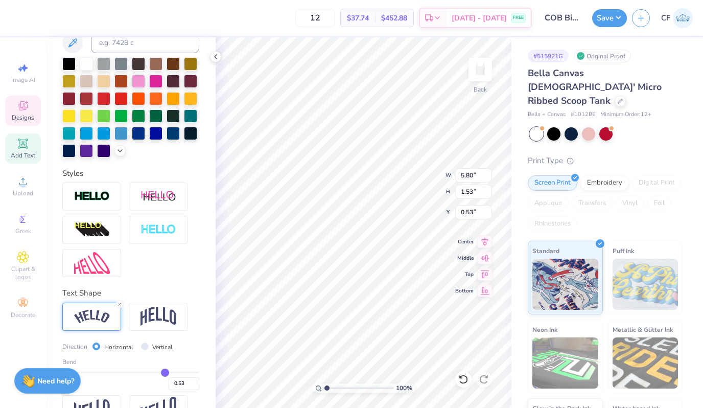
scroll to position [280, 0]
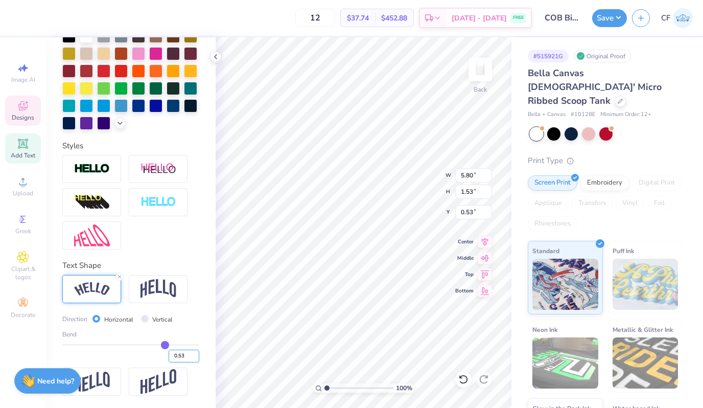
click at [182, 356] on input "0.53" at bounding box center [184, 356] width 31 height 13
type input "0.1"
type input "0.10"
type input "5.32"
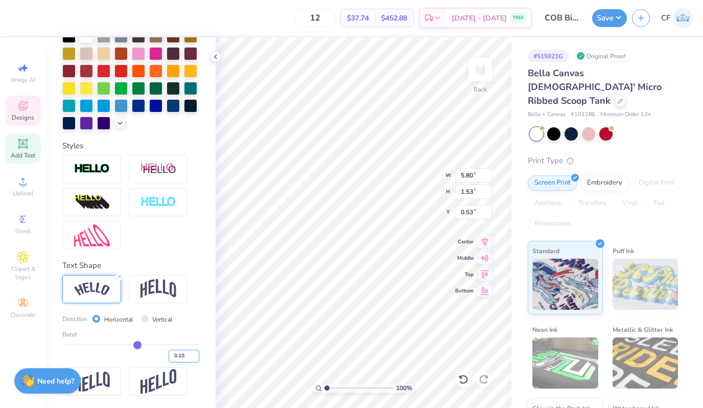
type input "0.81"
type input "0.95"
type input "0.2"
type input "0.20"
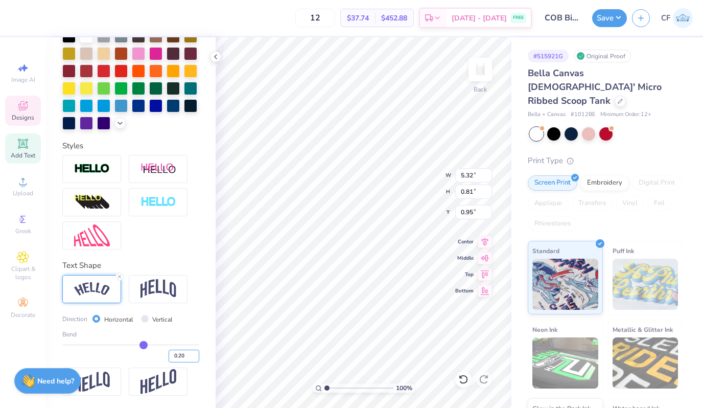
type input "5.41"
type input "0.86"
type input "0.90"
type input "0.3"
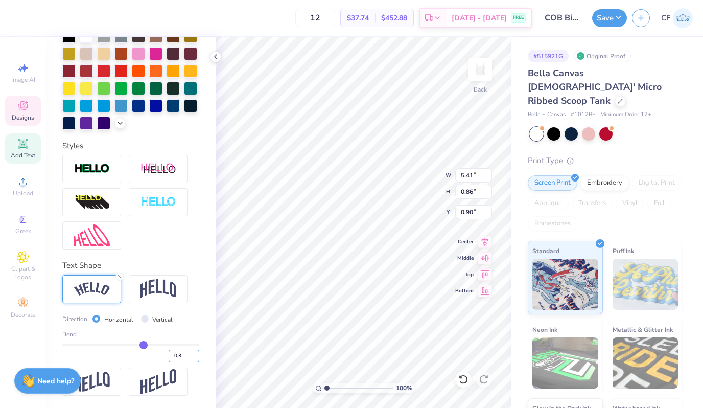
type input "0.30"
type input "5.54"
type input "0.95"
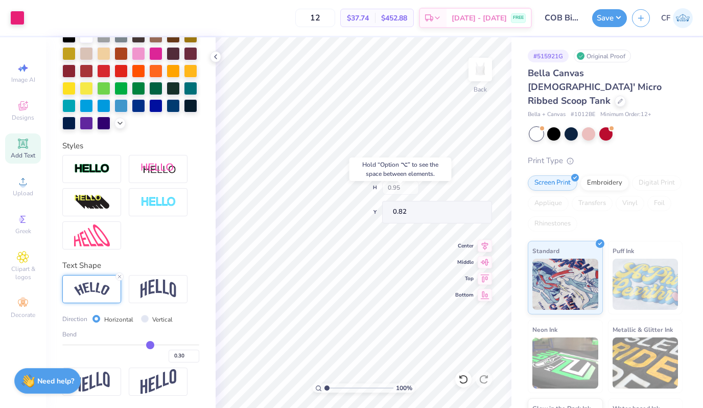
type input "0.50"
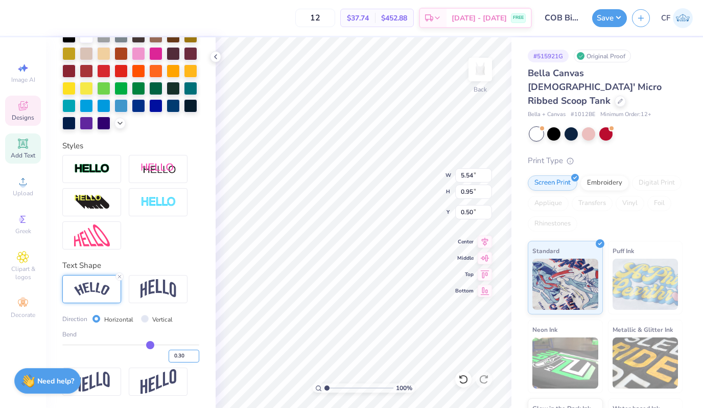
click at [180, 356] on input "0.30" at bounding box center [184, 356] width 31 height 13
type input "0.20"
type input "0.2"
type input "5.41"
type input "0.86"
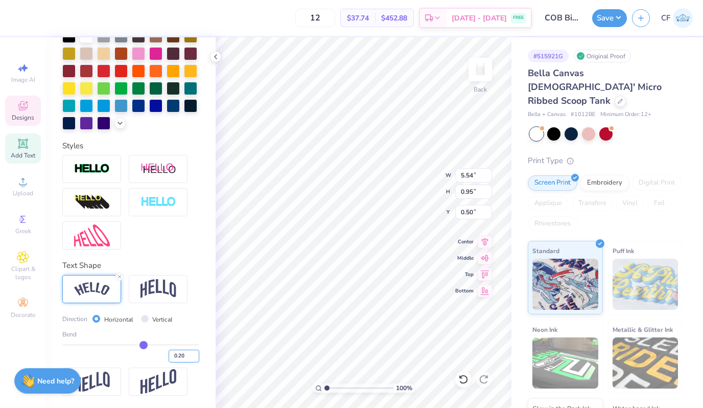
type input "0.58"
click at [179, 353] on input "0.20" at bounding box center [184, 356] width 31 height 13
type input "0"
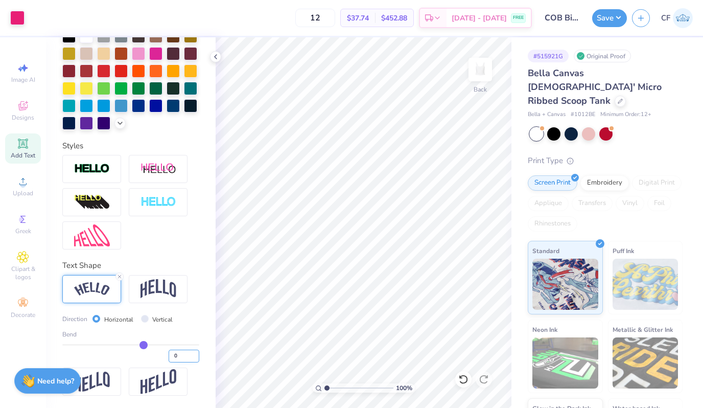
type input "0.00"
type input "0.50"
click at [484, 240] on icon at bounding box center [485, 240] width 14 height 12
click at [485, 240] on icon at bounding box center [485, 240] width 7 height 9
type input "15"
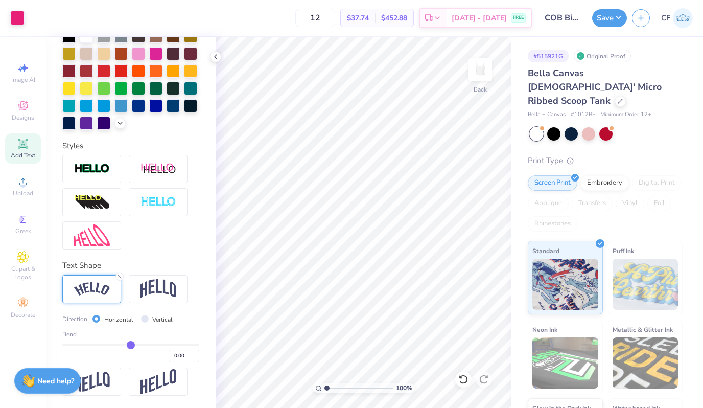
type input "15"
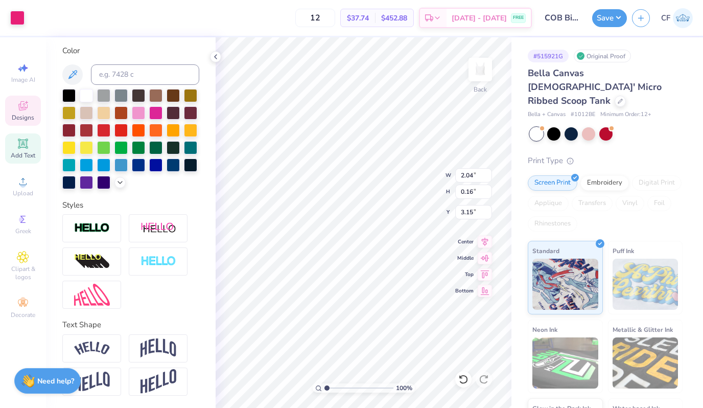
scroll to position [220, 0]
click at [482, 238] on icon at bounding box center [485, 240] width 7 height 9
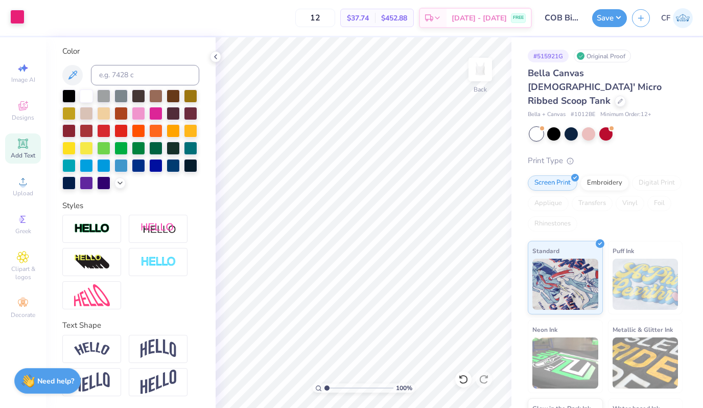
click at [22, 19] on div at bounding box center [17, 17] width 14 height 14
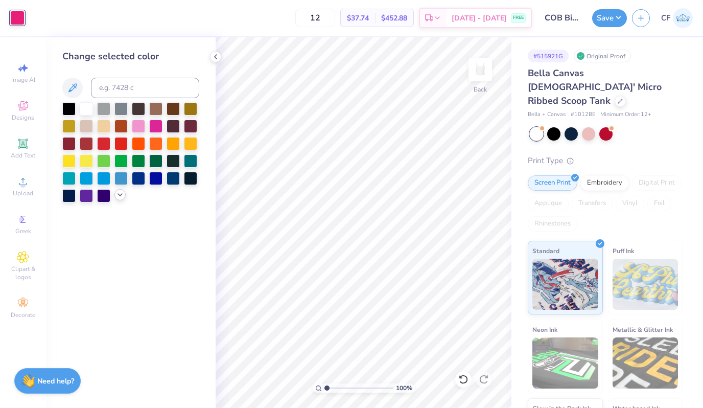
click at [119, 196] on icon at bounding box center [120, 195] width 8 height 8
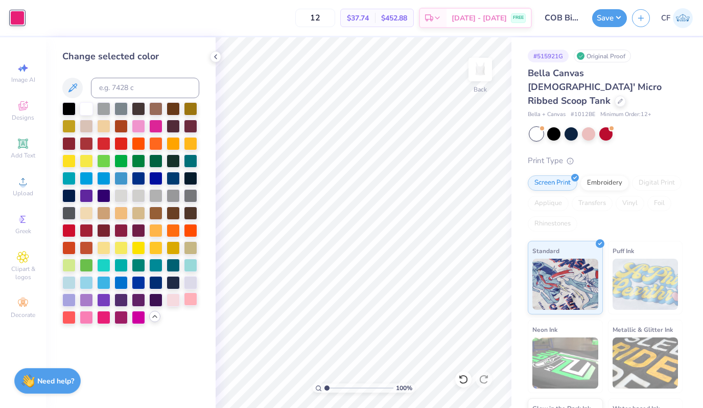
click at [189, 300] on div at bounding box center [190, 298] width 13 height 13
click at [588, 126] on div at bounding box center [588, 132] width 13 height 13
click at [86, 108] on div at bounding box center [86, 107] width 13 height 13
click at [610, 126] on div at bounding box center [606, 132] width 13 height 13
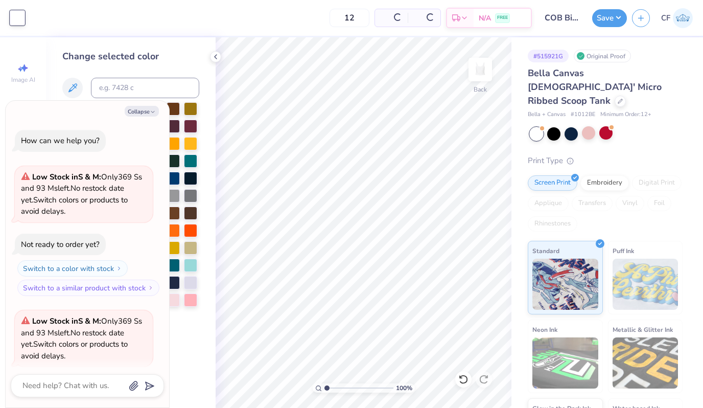
scroll to position [79, 0]
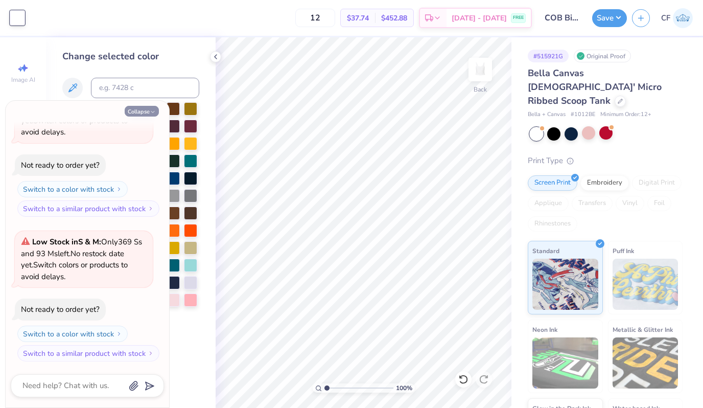
click at [138, 116] on button "Collapse" at bounding box center [142, 111] width 34 height 11
type textarea "x"
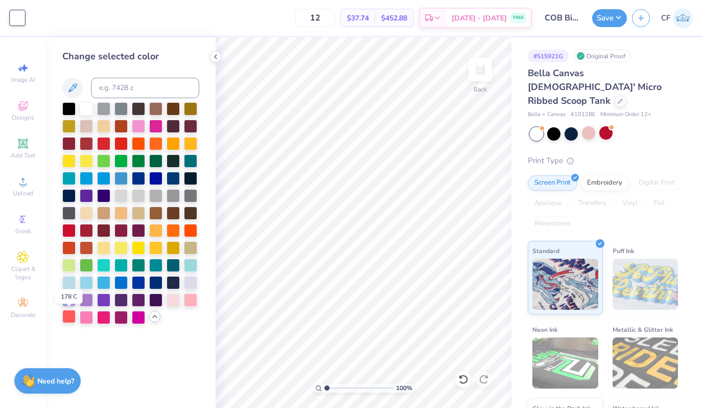
click at [71, 321] on div at bounding box center [68, 316] width 13 height 13
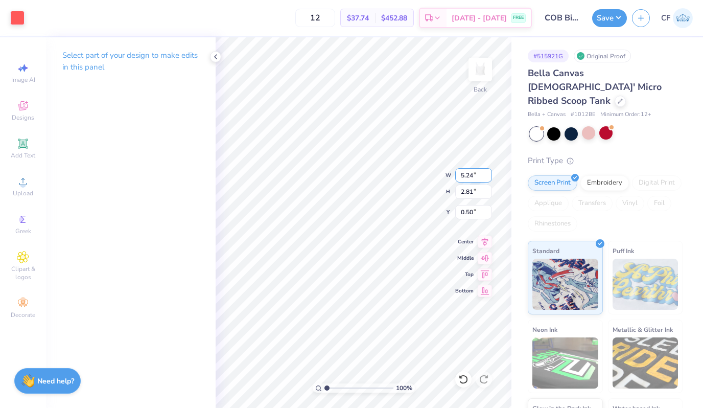
click at [462, 176] on input "5.24" at bounding box center [474, 175] width 37 height 14
type input "6.00"
type input "3.22"
click at [484, 239] on icon at bounding box center [485, 240] width 7 height 9
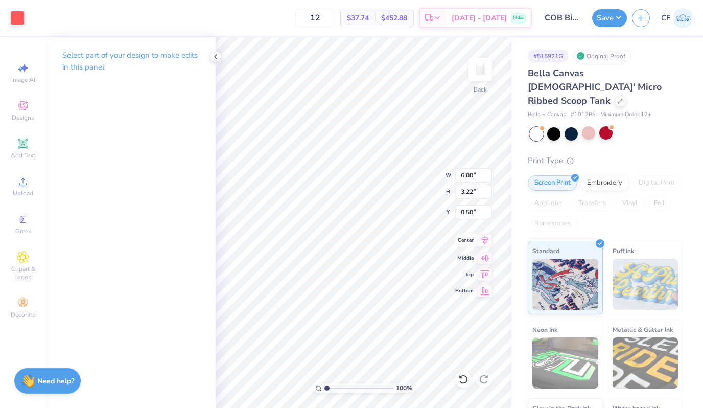
click at [487, 242] on icon at bounding box center [485, 240] width 14 height 12
click at [594, 16] on button "Save" at bounding box center [610, 17] width 35 height 18
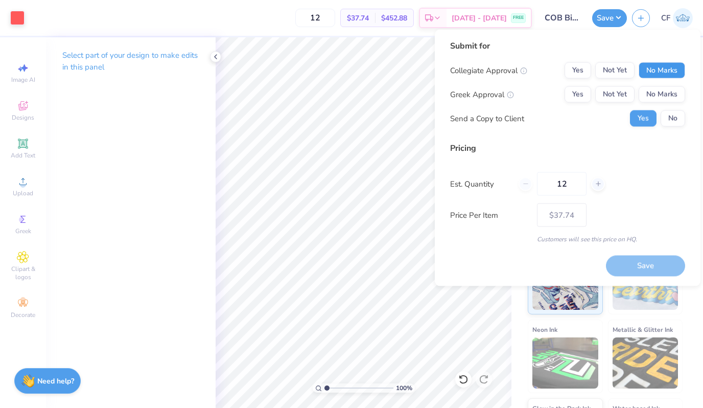
click at [658, 63] on button "No Marks" at bounding box center [662, 70] width 47 height 16
click at [585, 92] on button "Yes" at bounding box center [578, 94] width 27 height 16
click at [647, 263] on button "Save" at bounding box center [645, 265] width 79 height 21
type input "– –"
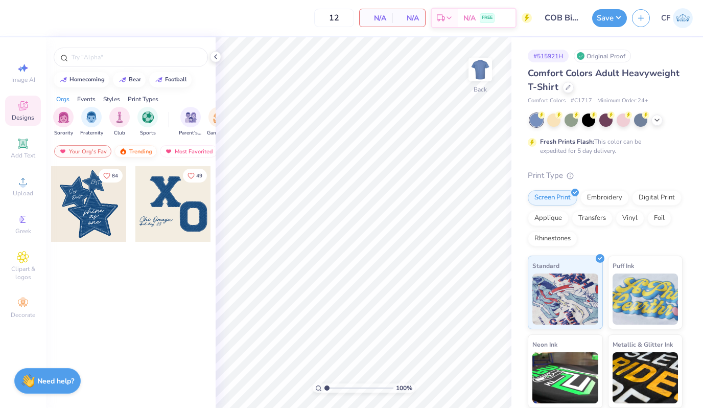
click at [132, 155] on div "Trending" at bounding box center [136, 151] width 42 height 12
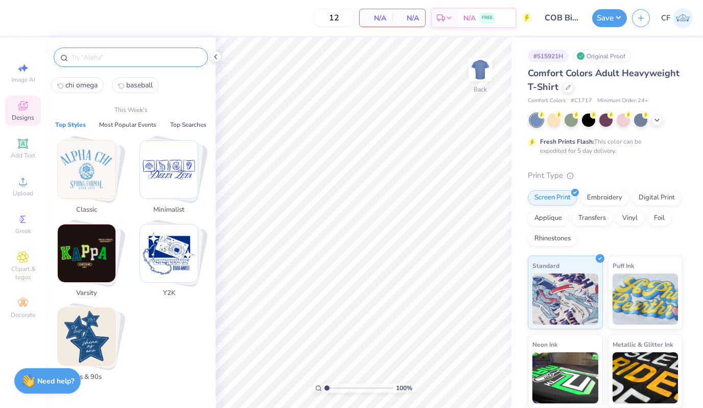
click at [117, 56] on input "text" at bounding box center [136, 57] width 131 height 10
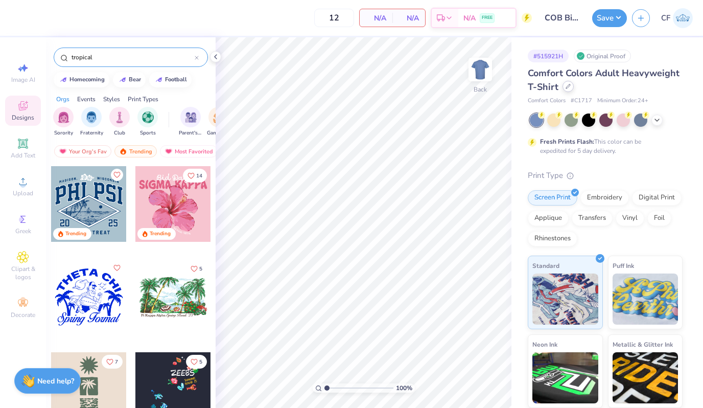
type input "tropical"
click at [572, 88] on div at bounding box center [568, 86] width 11 height 11
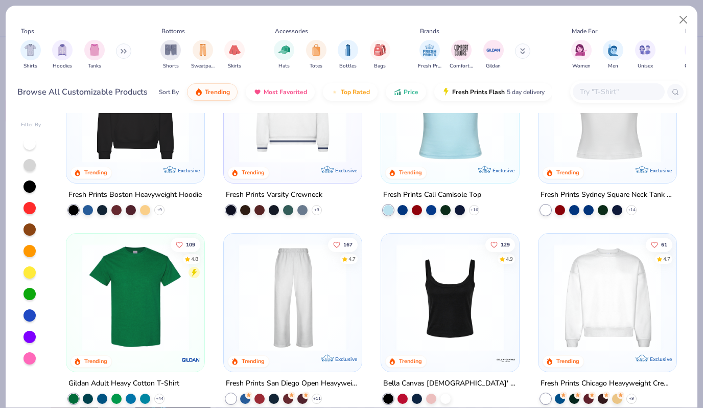
scroll to position [361, 0]
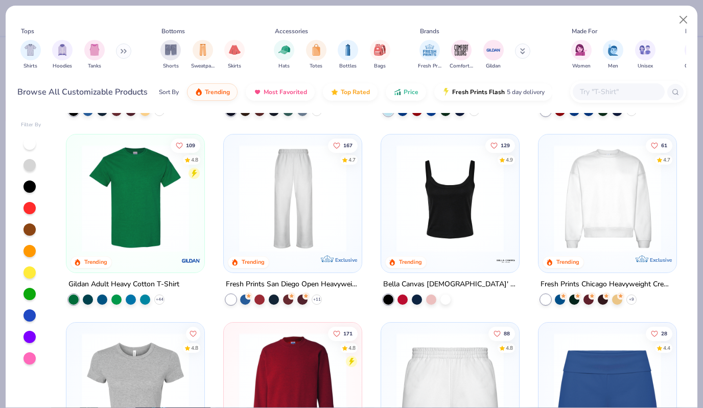
click at [439, 203] on img at bounding box center [451, 197] width 118 height 107
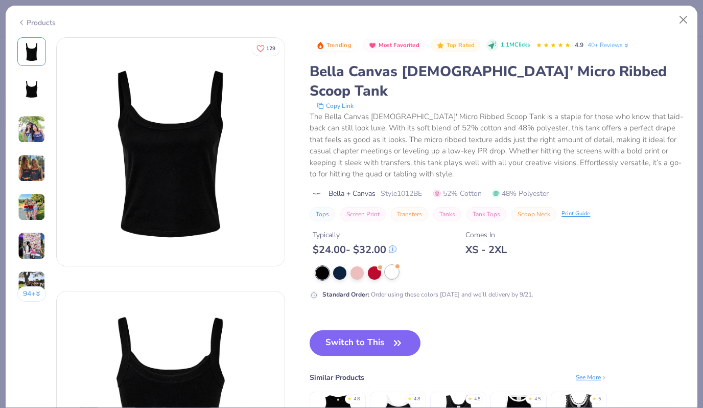
click at [392, 265] on div at bounding box center [391, 271] width 13 height 13
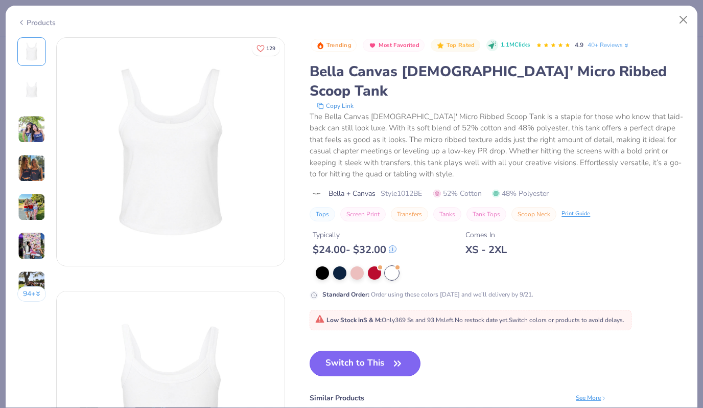
click at [362, 351] on button "Switch to This" at bounding box center [365, 364] width 111 height 26
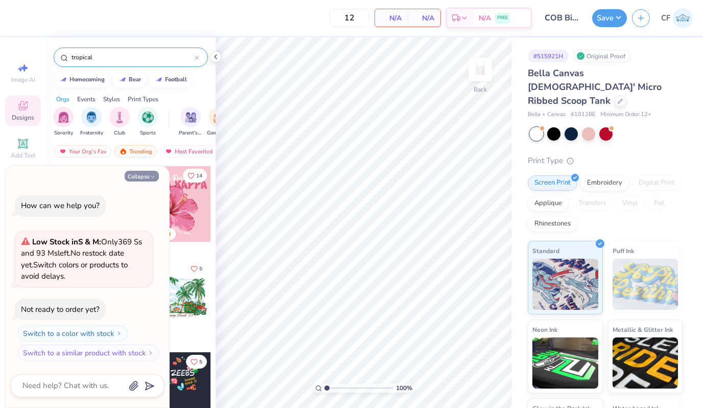
click at [139, 176] on button "Collapse" at bounding box center [142, 176] width 34 height 11
type textarea "x"
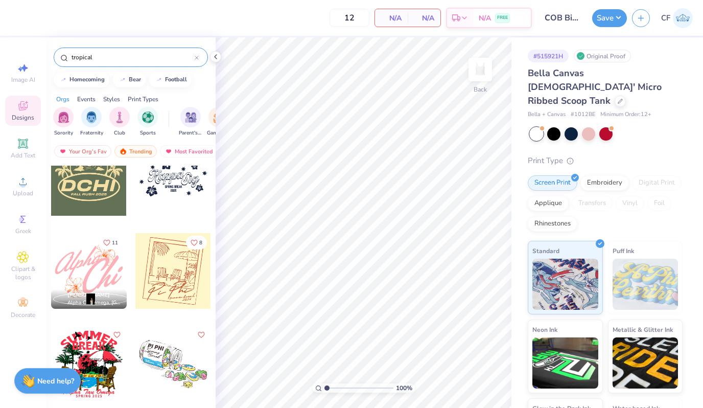
scroll to position [963, 0]
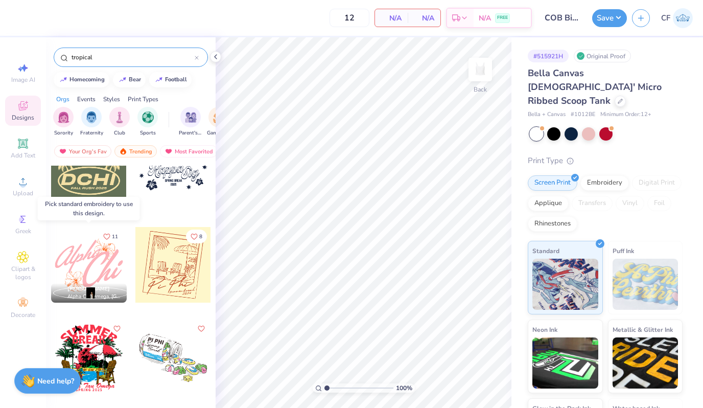
click at [97, 270] on div at bounding box center [89, 265] width 76 height 76
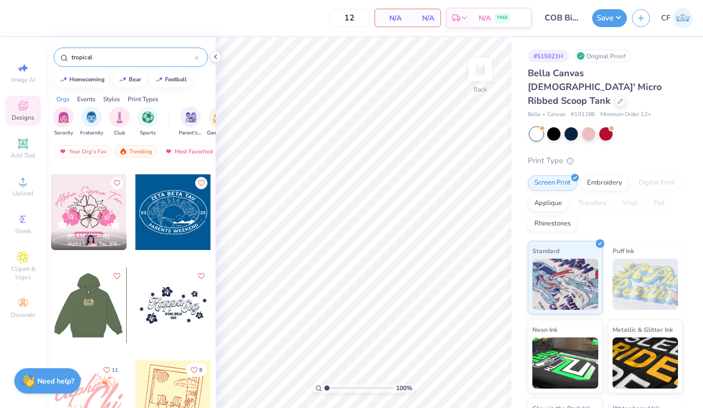
scroll to position [814, 0]
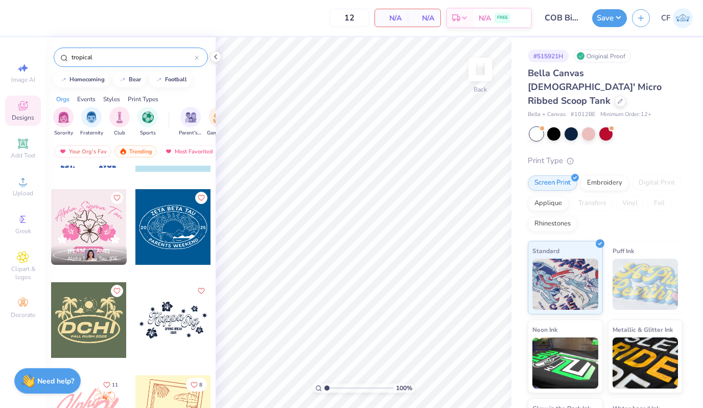
click at [117, 52] on input "tropical" at bounding box center [133, 57] width 124 height 10
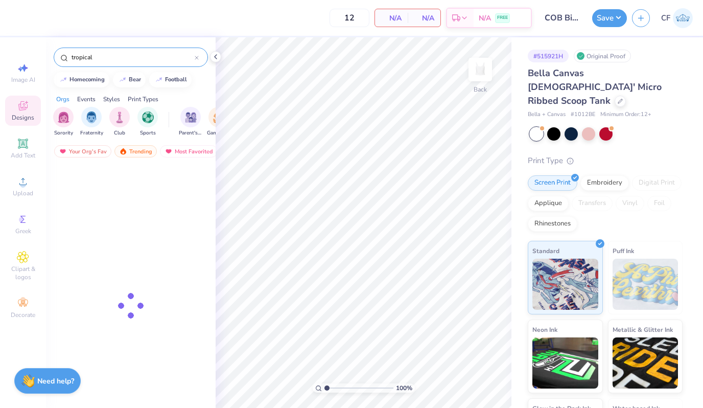
click at [117, 52] on input "tropical" at bounding box center [133, 57] width 124 height 10
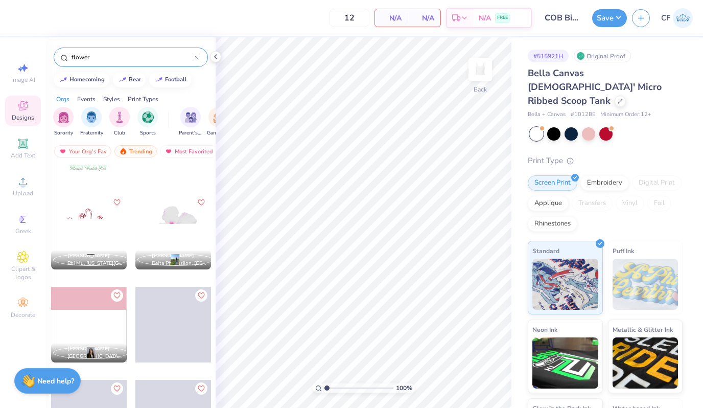
scroll to position [1468, 0]
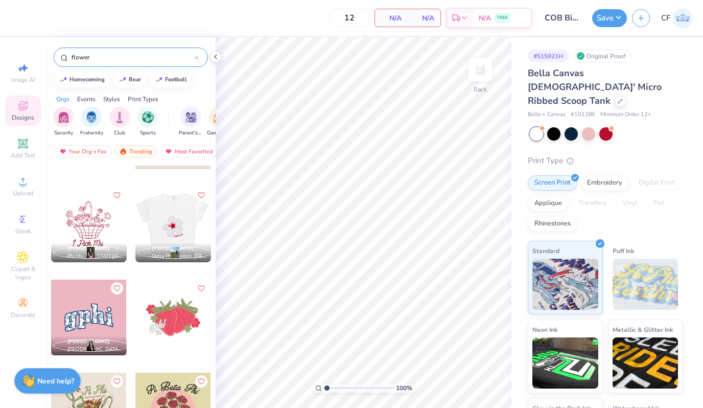
type input "flower"
click at [179, 222] on div at bounding box center [97, 225] width 227 height 76
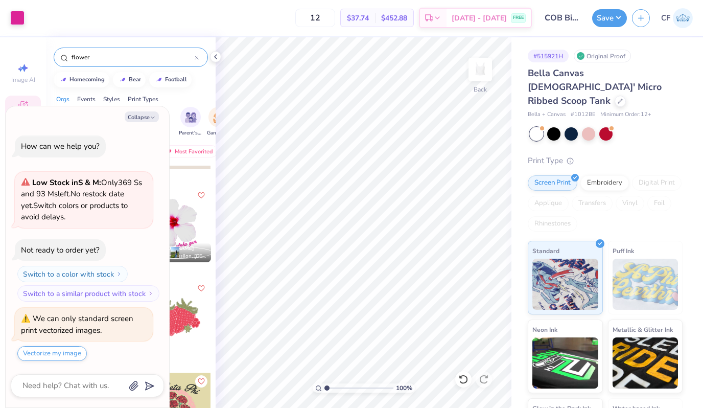
type textarea "x"
type input "1"
drag, startPoint x: 326, startPoint y: 387, endPoint x: 307, endPoint y: 379, distance: 20.4
click at [325, 383] on input "range" at bounding box center [359, 387] width 69 height 9
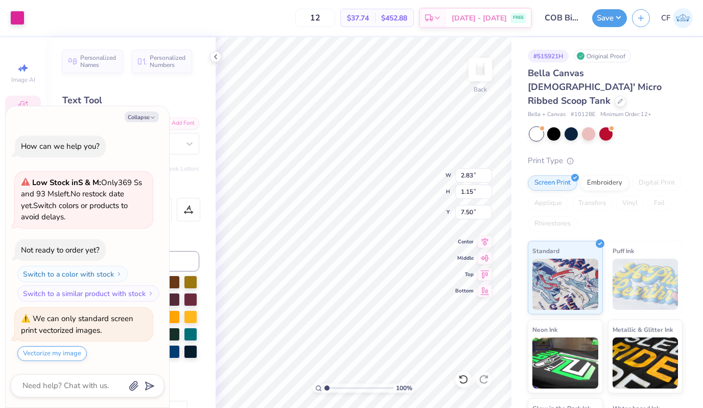
type textarea "x"
type textarea "alpha ga"
type textarea "x"
type textarea "alpha g"
type textarea "x"
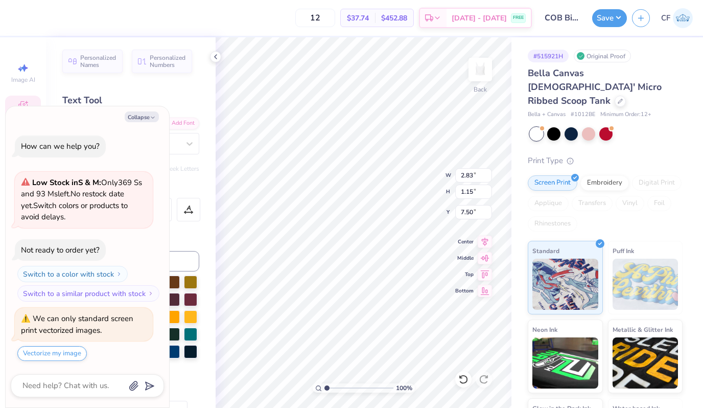
type textarea "alpha"
type textarea "x"
type textarea "alpha"
type textarea "x"
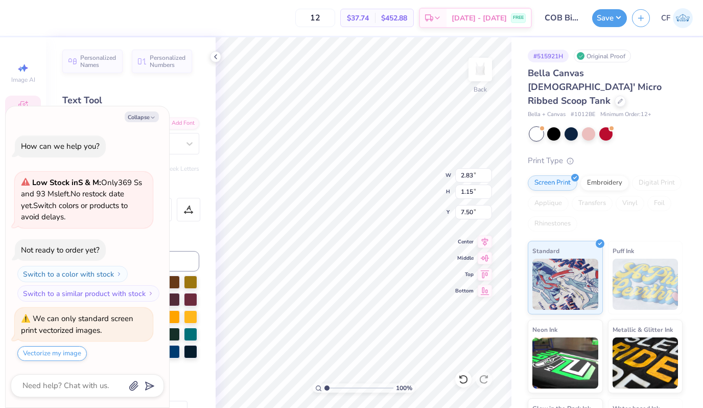
type textarea "alph"
type textarea "x"
type textarea "alp"
type textarea "x"
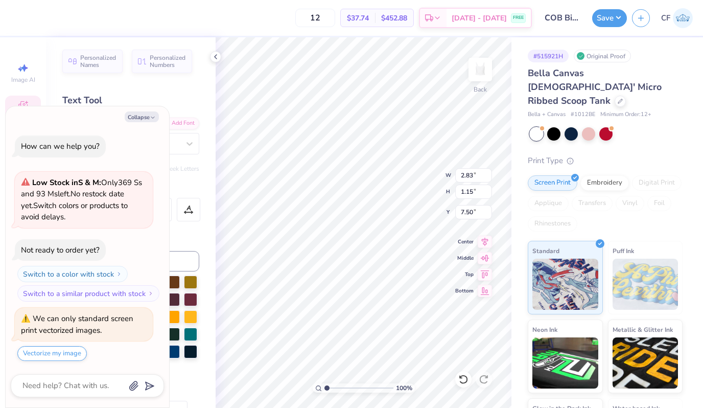
type textarea "al"
type textarea "x"
type textarea "a"
type textarea "x"
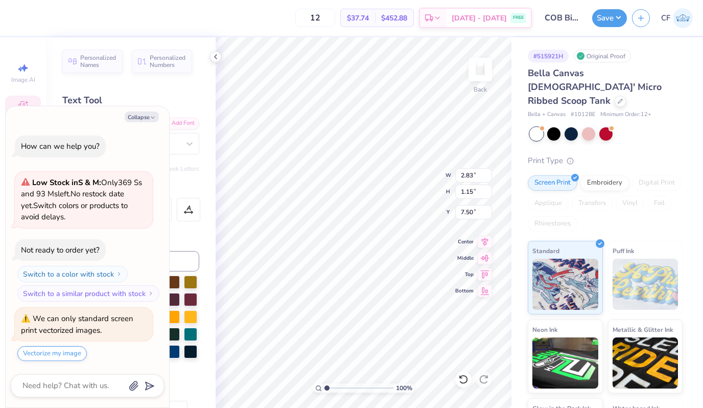
type textarea "t"
type textarea "x"
type textarea "th"
type textarea "x"
type textarea "tha"
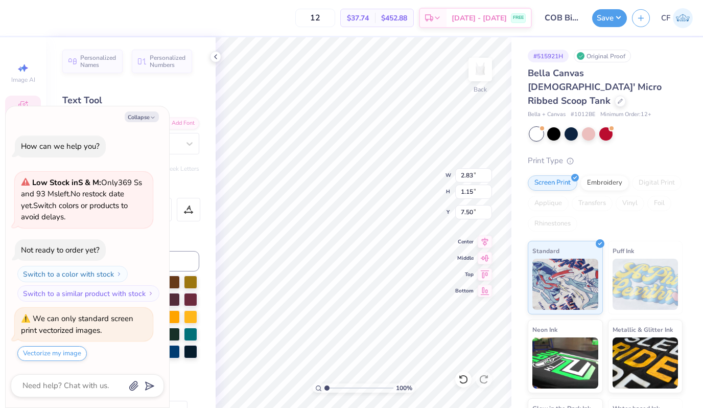
type textarea "x"
type textarea "th"
type textarea "x"
type textarea "the"
type textarea "x"
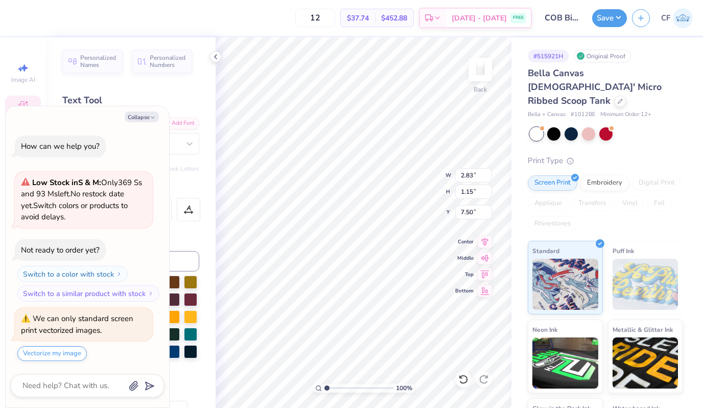
type textarea "thet"
type textarea "x"
type textarea "theta"
type textarea "x"
type textarea "theta"
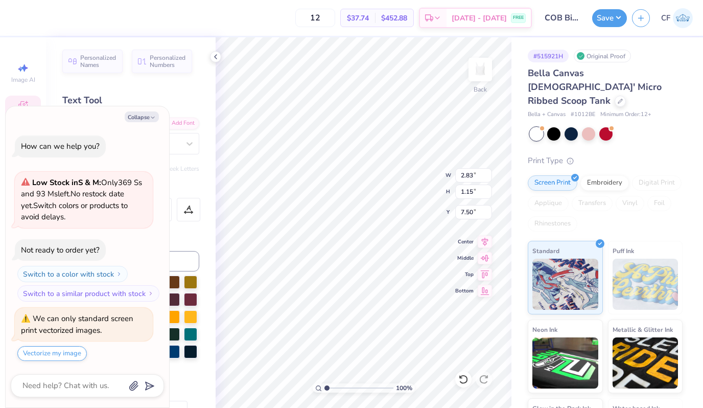
type textarea "x"
type textarea "theta b"
type textarea "x"
type textarea "theta bi"
type textarea "x"
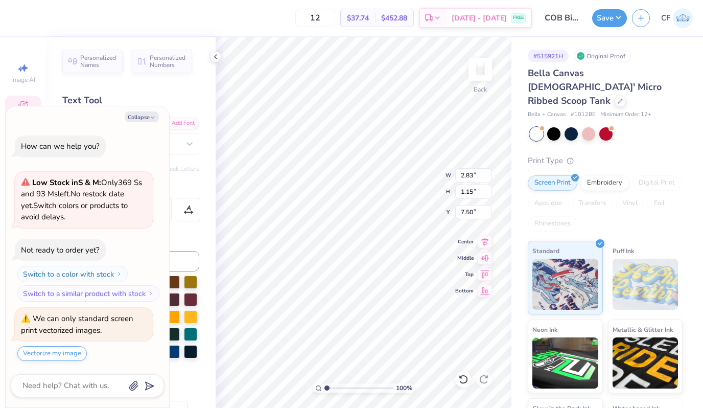
type textarea "theta bid"
type textarea "x"
type textarea "theta bid"
type textarea "x"
type textarea "theta bid d"
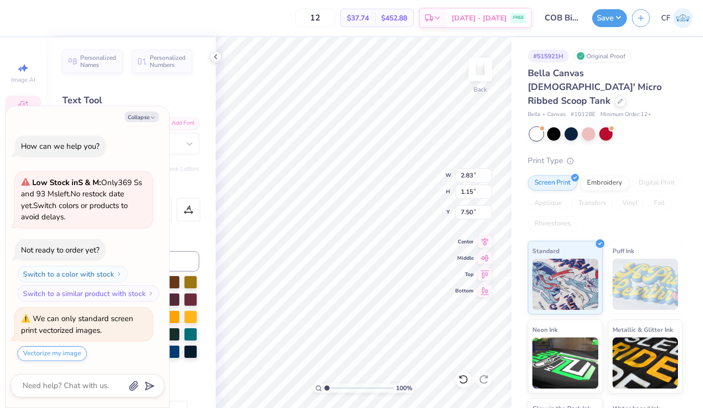
type textarea "x"
type textarea "theta bid day"
type textarea "x"
type textarea "theta bid day"
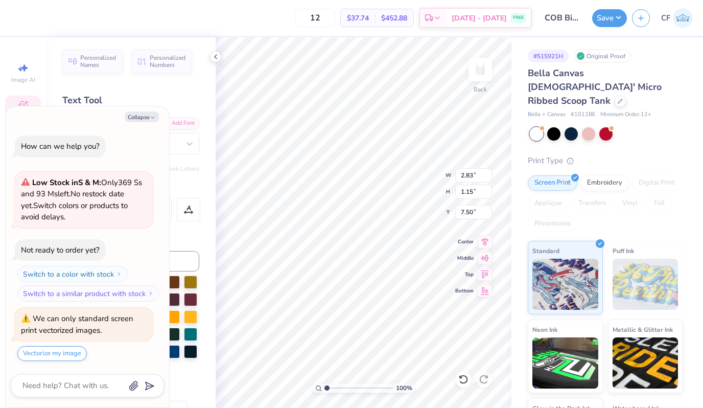
type textarea "x"
type textarea "thetabid da"
type textarea "x"
type textarea "t"
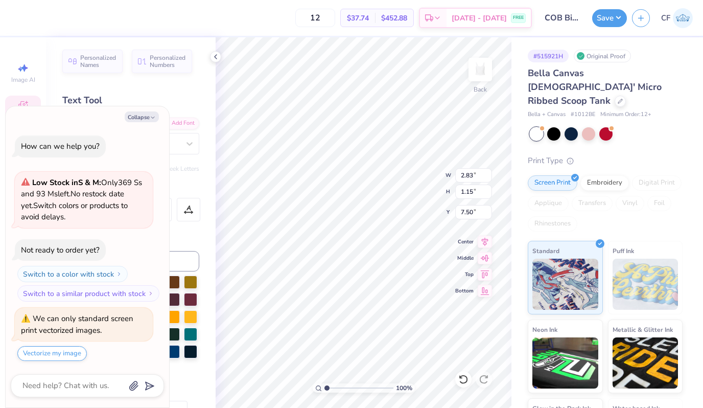
type textarea "x"
type textarea "k"
type textarea "x"
type textarea "ka"
type textarea "x"
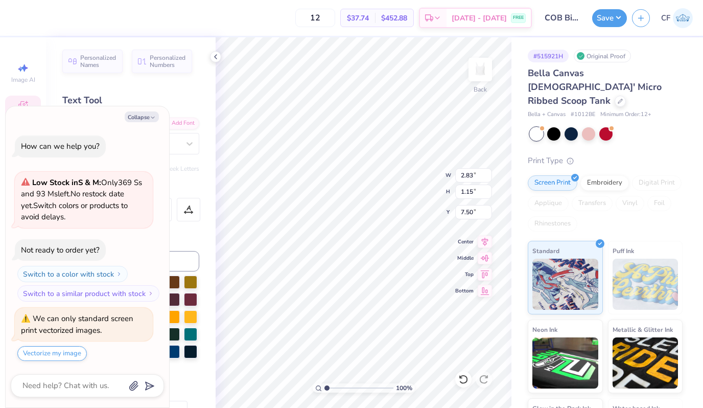
type textarea "kap"
type textarea "x"
type textarea "kapp"
type textarea "x"
type textarea "kappa"
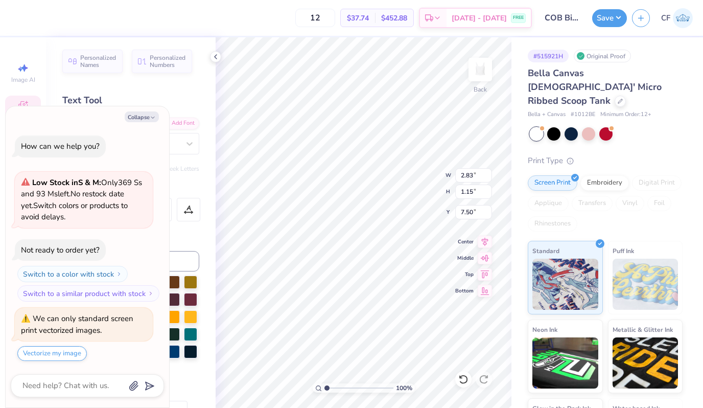
type textarea "x"
type textarea "kappa"
type textarea "x"
type textarea "kappa a"
type textarea "x"
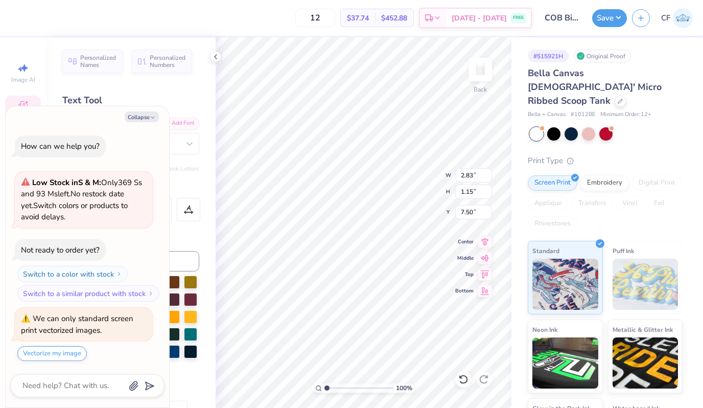
type textarea "kappa alp"
type textarea "x"
type textarea "kappa alph"
type textarea "x"
type textarea "kappa alpha"
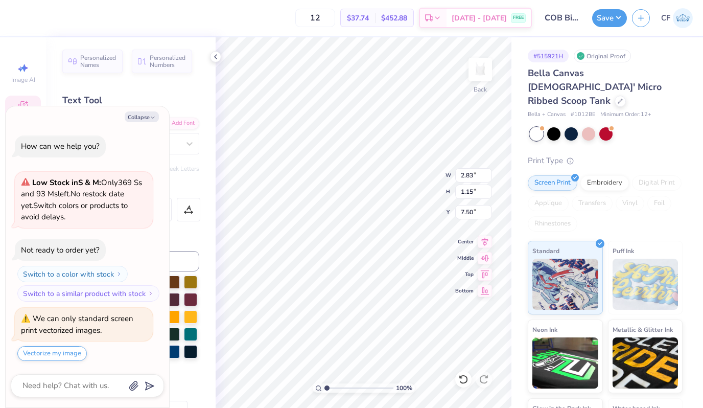
type textarea "x"
type textarea "kappa alpha"
type textarea "x"
type textarea "kappa alpha t"
type textarea "x"
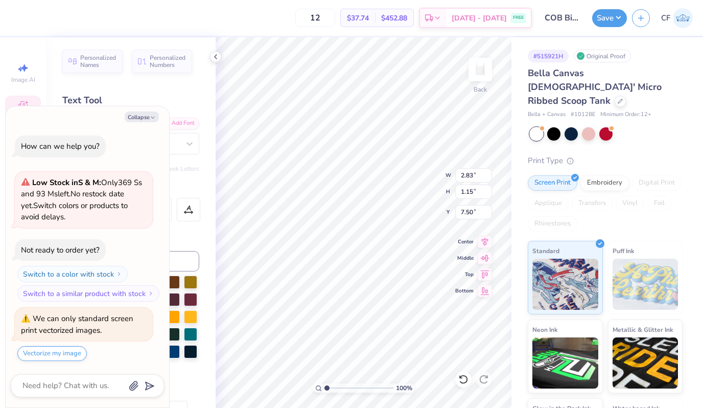
type textarea "kappa alpha th"
type textarea "x"
type textarea "kappa alpha the"
type textarea "x"
type textarea "kappa alpha thet"
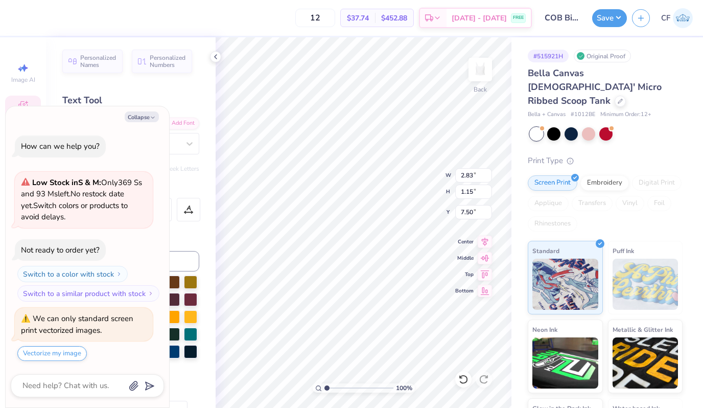
type textarea "x"
type textarea "kappa alpha theta"
type textarea "x"
type input "4.16"
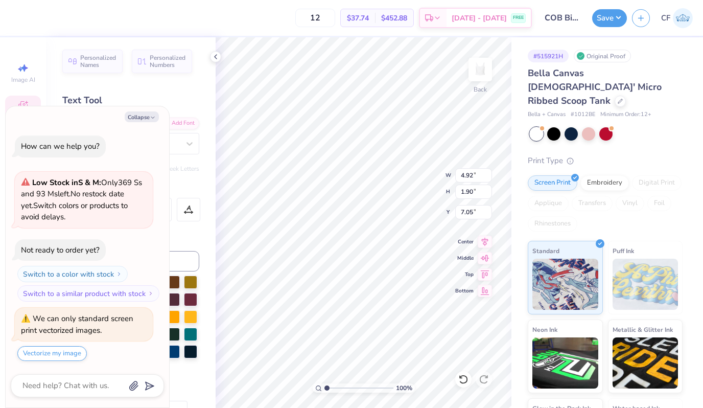
type input "1.61"
type input "7.23"
type textarea "x"
type input "7.26"
type textarea "x"
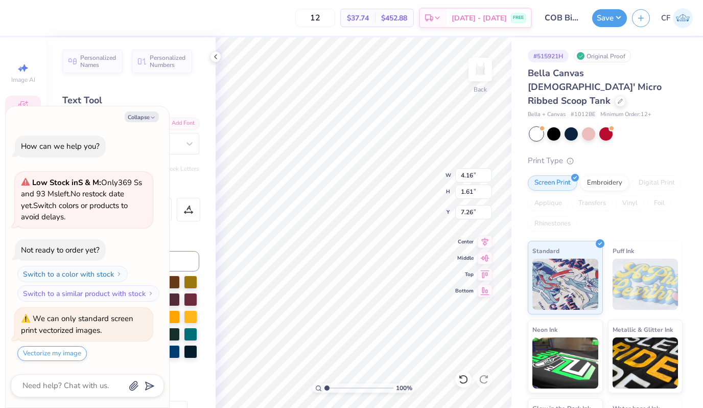
type input "7.02"
type textarea "x"
type input "4.46"
type input "1.72"
type input "6.89"
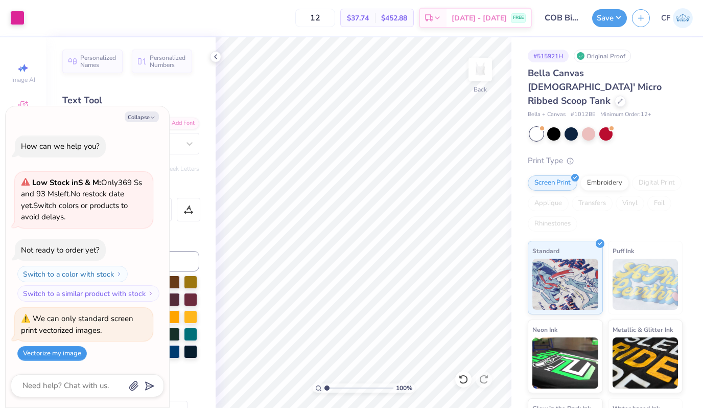
click at [42, 356] on button "Vectorize my image" at bounding box center [52, 353] width 70 height 15
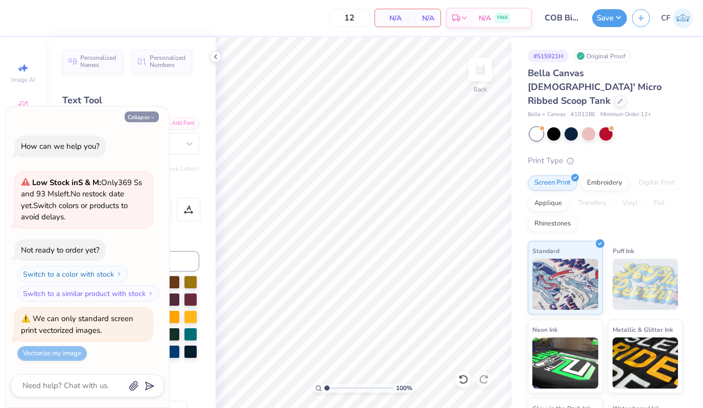
click at [142, 119] on button "Collapse" at bounding box center [142, 116] width 34 height 11
type textarea "x"
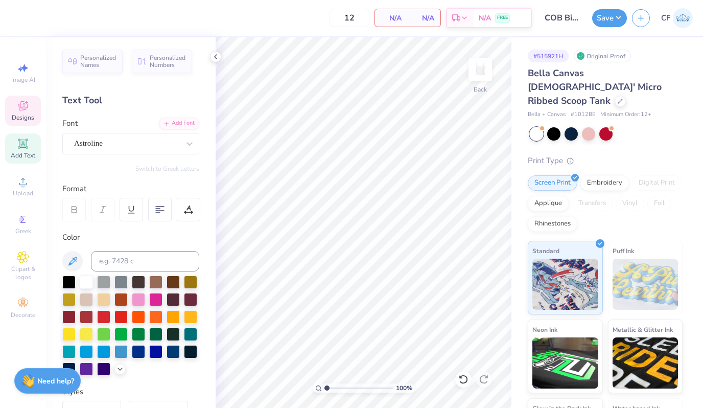
click at [25, 107] on icon at bounding box center [23, 106] width 12 height 12
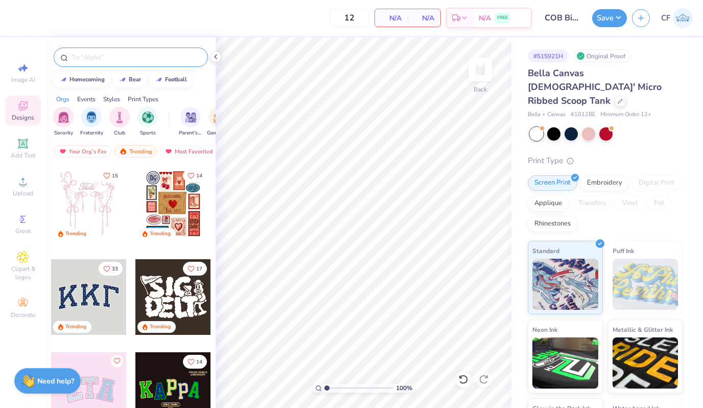
click at [123, 59] on input "text" at bounding box center [136, 57] width 131 height 10
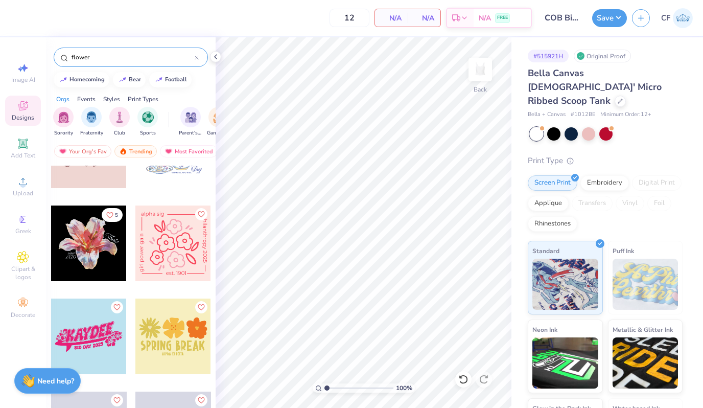
scroll to position [3593, 0]
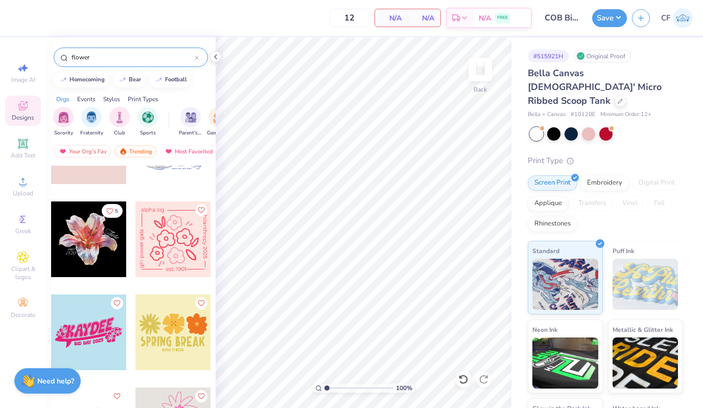
type input "flower"
click at [106, 254] on div at bounding box center [89, 239] width 76 height 76
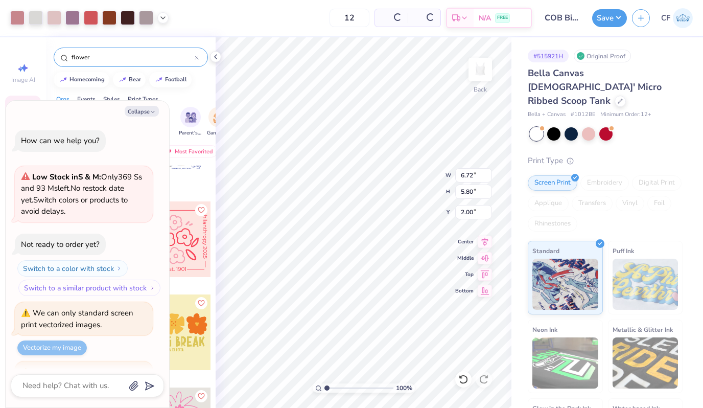
scroll to position [73, 0]
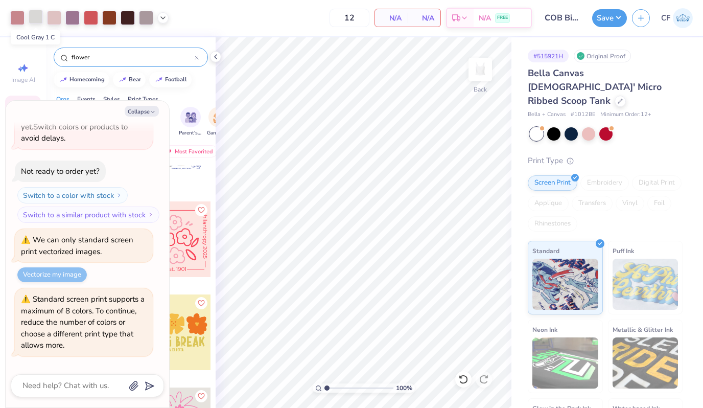
click at [35, 18] on div at bounding box center [36, 17] width 14 height 14
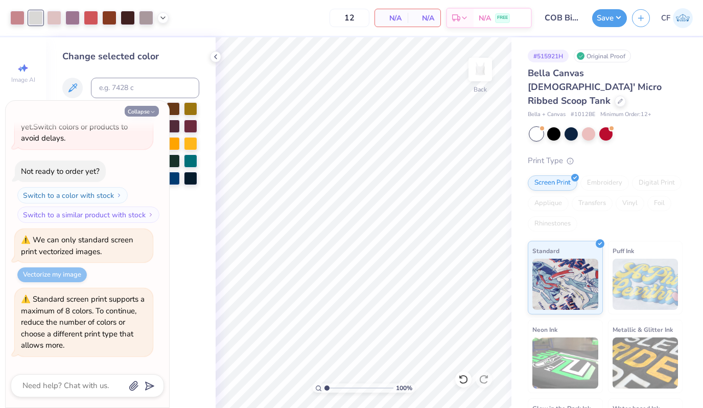
click at [135, 110] on button "Collapse" at bounding box center [142, 111] width 34 height 11
type textarea "x"
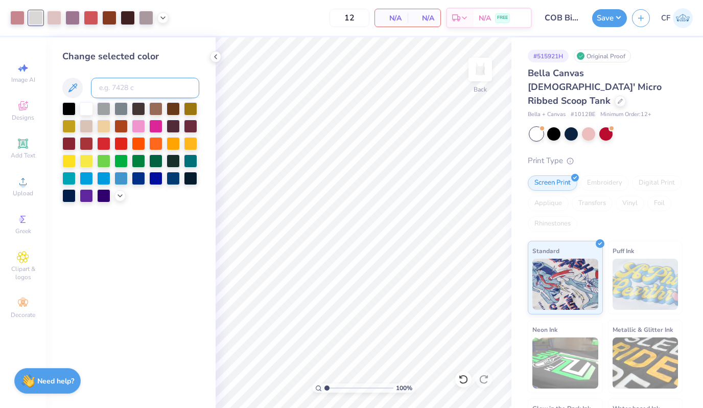
click at [103, 87] on input at bounding box center [145, 88] width 108 height 20
type input "7418"
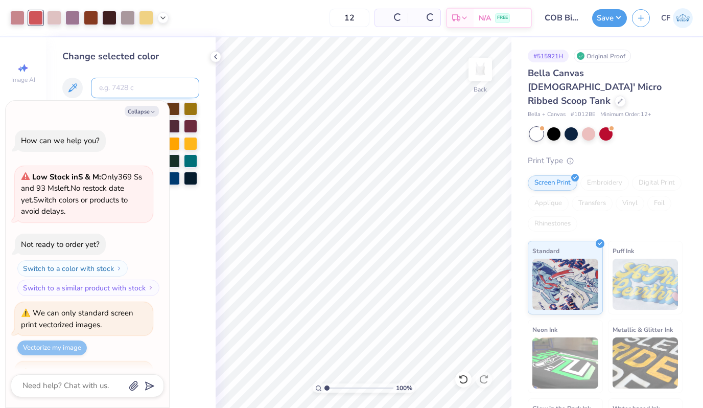
scroll to position [152, 0]
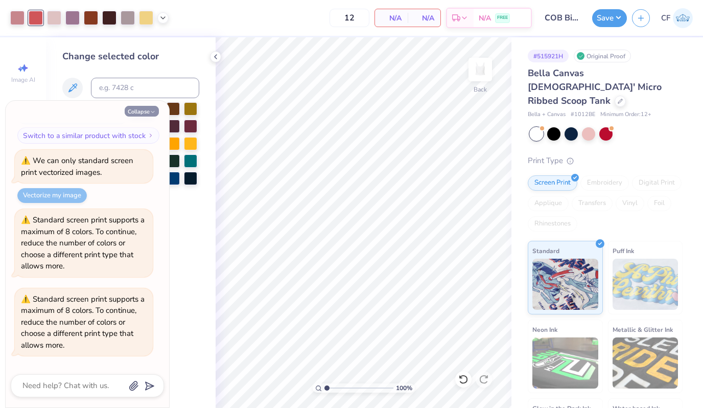
click at [137, 111] on button "Collapse" at bounding box center [142, 111] width 34 height 11
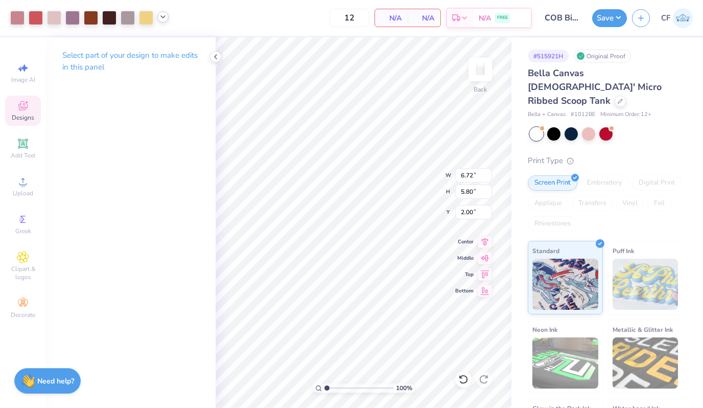
click at [163, 20] on icon at bounding box center [163, 17] width 8 height 8
click at [165, 18] on icon at bounding box center [163, 17] width 8 height 8
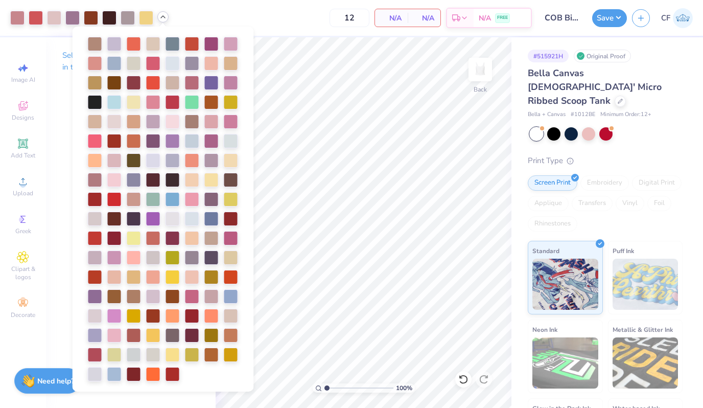
click at [165, 18] on icon at bounding box center [163, 17] width 8 height 8
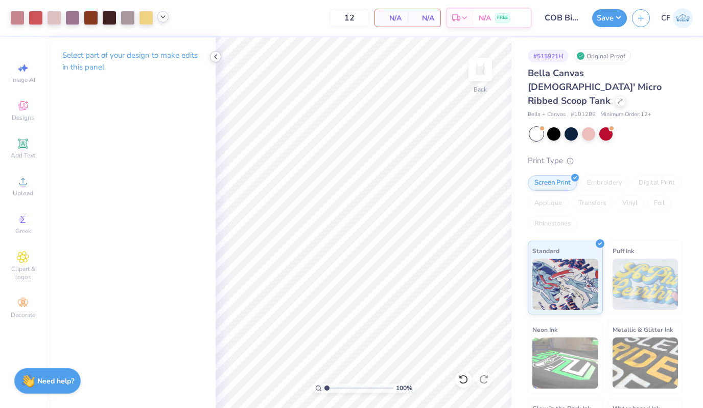
click at [216, 55] on polyline at bounding box center [216, 57] width 2 height 4
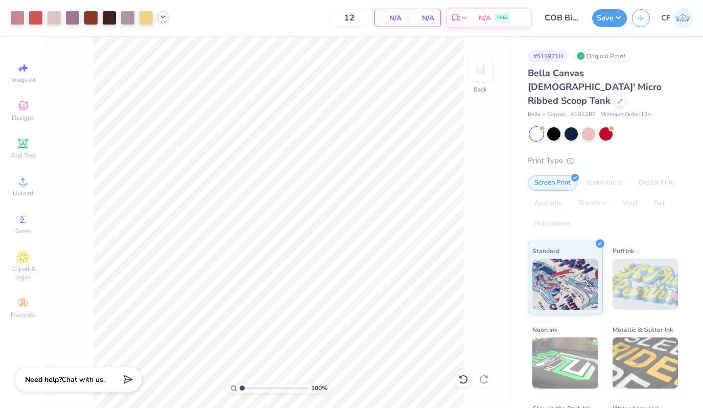
click at [61, 382] on strong "Need help?" at bounding box center [43, 380] width 37 height 10
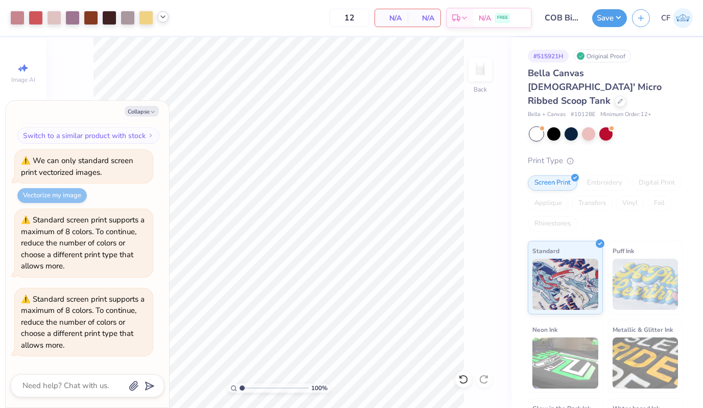
click at [66, 195] on div "Vectorize my image" at bounding box center [52, 195] width 70 height 15
drag, startPoint x: 79, startPoint y: 259, endPoint x: 80, endPoint y: 238, distance: 21.5
click at [80, 238] on div "Standard screen print supports a maximum of 8 colors. To continue, reduce the n…" at bounding box center [83, 243] width 124 height 56
click at [552, 126] on div at bounding box center [554, 132] width 13 height 13
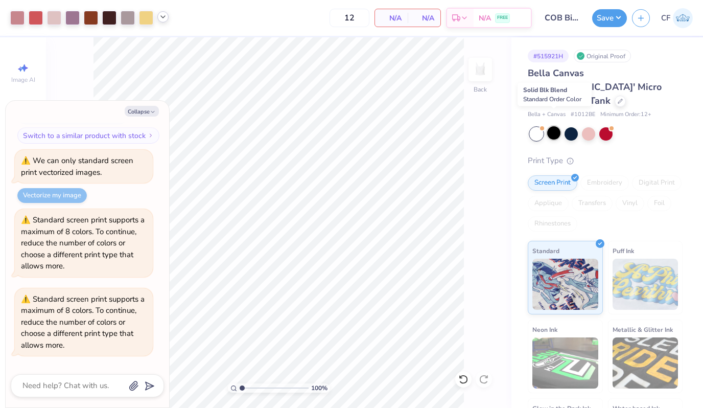
type textarea "x"
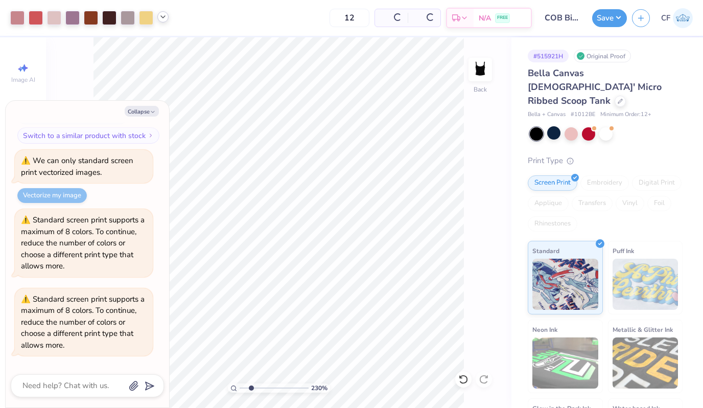
drag, startPoint x: 243, startPoint y: 385, endPoint x: 251, endPoint y: 387, distance: 7.8
type input "2.3"
click at [251, 387] on input "range" at bounding box center [274, 387] width 69 height 9
click at [151, 108] on button "Collapse" at bounding box center [142, 111] width 34 height 11
type textarea "x"
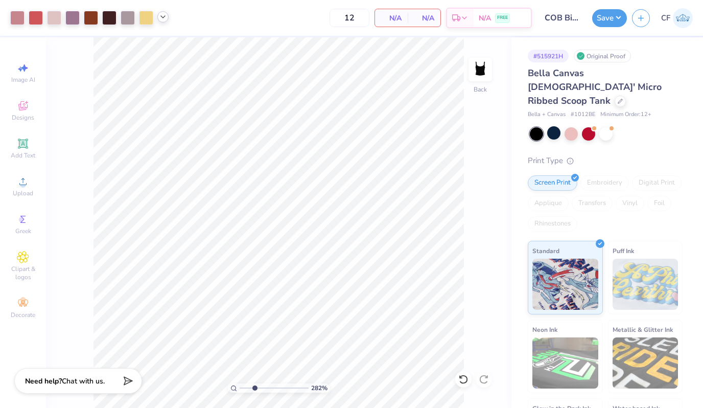
drag, startPoint x: 248, startPoint y: 386, endPoint x: 255, endPoint y: 389, distance: 7.4
type input "2.95"
click at [255, 389] on input "range" at bounding box center [274, 387] width 69 height 9
click at [27, 186] on icon at bounding box center [23, 181] width 12 height 12
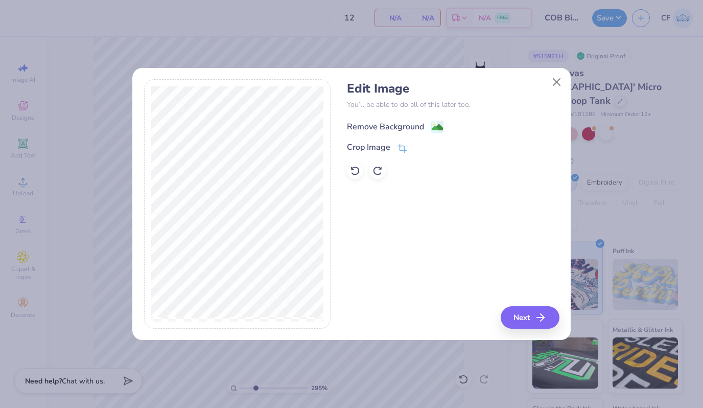
click at [413, 122] on div "Remove Background" at bounding box center [385, 127] width 77 height 12
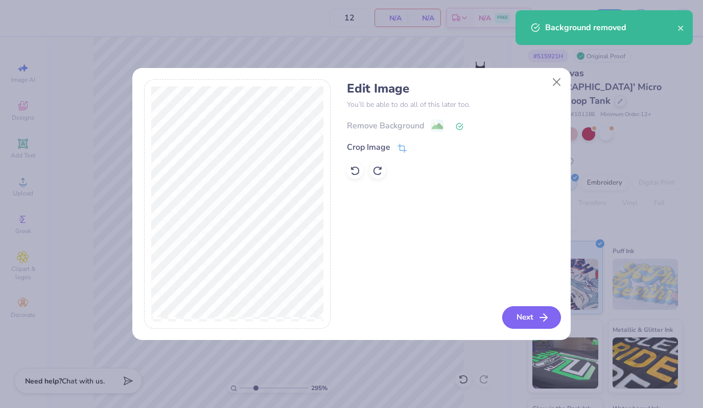
click at [513, 324] on button "Next" at bounding box center [532, 317] width 59 height 22
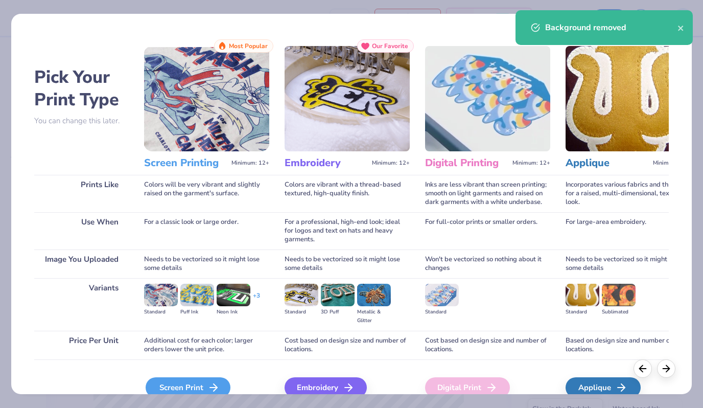
click at [208, 386] on icon at bounding box center [214, 387] width 12 height 12
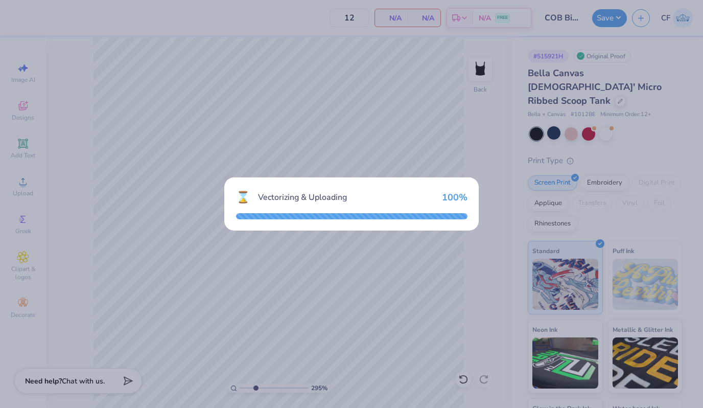
click at [237, 311] on div "⌛ Vectorizing & Uploading 100 %" at bounding box center [351, 204] width 703 height 408
